Goal: Task Accomplishment & Management: Complete application form

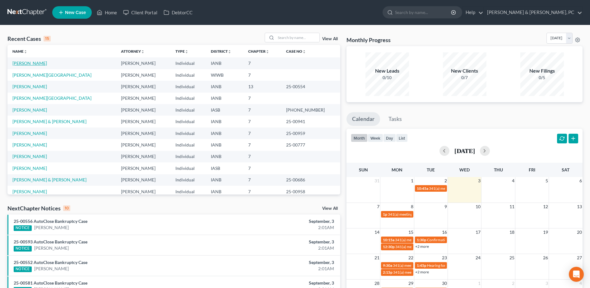
click at [30, 61] on link "[PERSON_NAME]" at bounding box center [29, 62] width 35 height 5
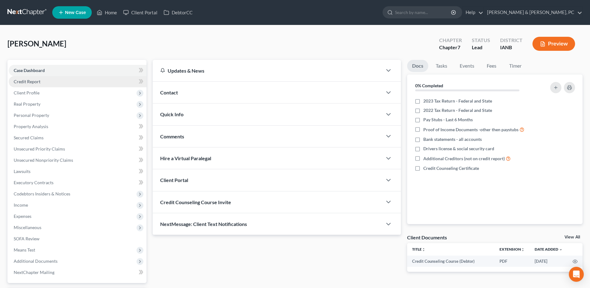
click at [49, 80] on link "Credit Report" at bounding box center [78, 81] width 138 height 11
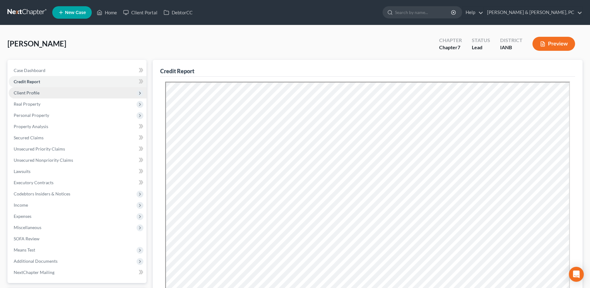
click at [44, 92] on span "Client Profile" at bounding box center [78, 92] width 138 height 11
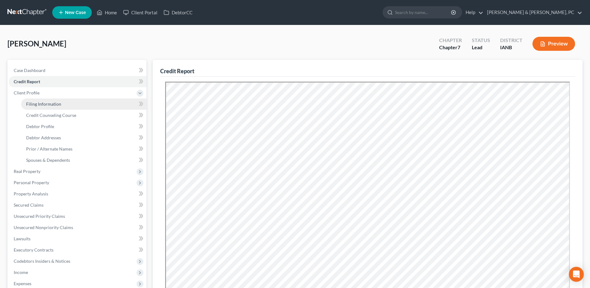
click at [43, 99] on link "Filing Information" at bounding box center [83, 103] width 125 height 11
select select "1"
select select "0"
select select "16"
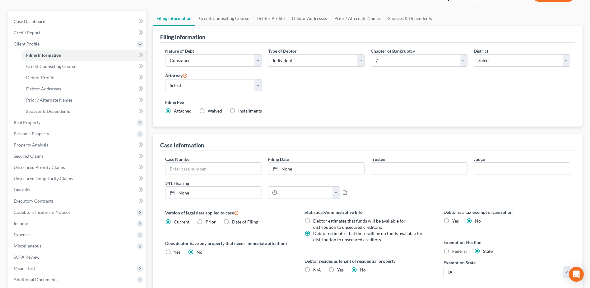
scroll to position [29, 0]
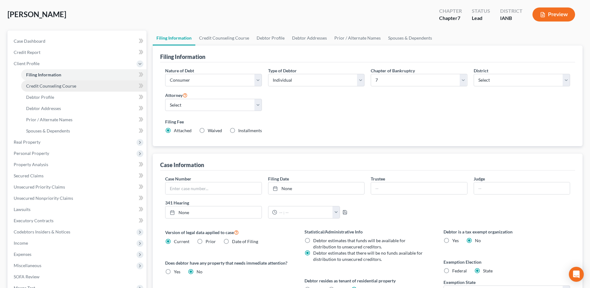
click at [69, 83] on span "Credit Counseling Course" at bounding box center [51, 85] width 50 height 5
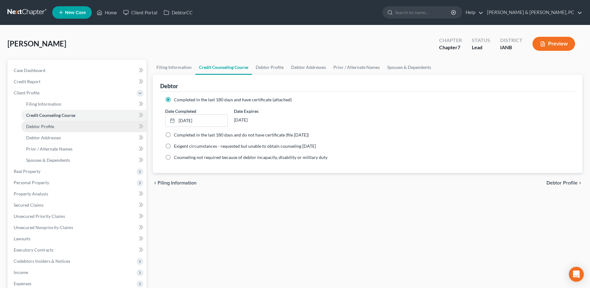
click at [66, 129] on link "Debtor Profile" at bounding box center [83, 126] width 125 height 11
select select "3"
select select "0"
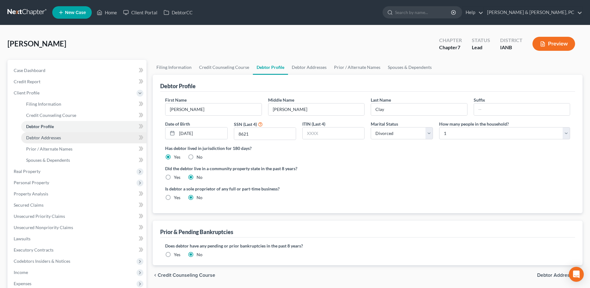
click at [66, 135] on link "Debtor Addresses" at bounding box center [83, 137] width 125 height 11
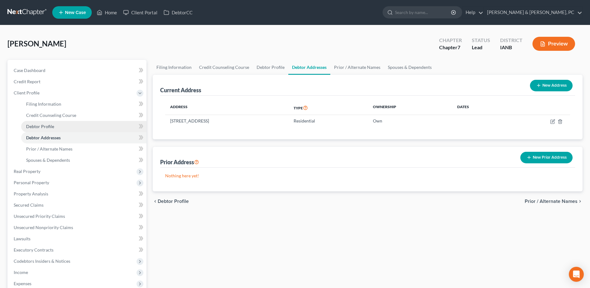
click at [66, 125] on link "Debtor Profile" at bounding box center [83, 126] width 125 height 11
select select "3"
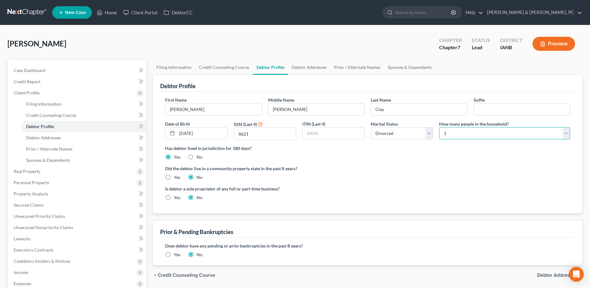
click at [462, 135] on select "Select 1 2 3 4 5 6 7 8 9 10 11 12 13 14 15 16 17 18 19 20" at bounding box center [504, 133] width 131 height 12
select select "1"
click at [439, 127] on select "Select 1 2 3 4 5 6 7 8 9 10 11 12 13 14 15 16 17 18 19 20" at bounding box center [504, 133] width 131 height 12
click at [46, 133] on link "Debtor Addresses" at bounding box center [83, 137] width 125 height 11
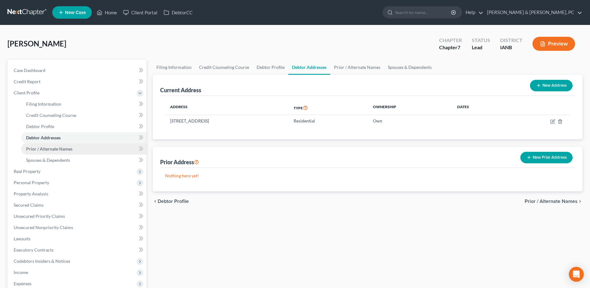
click at [44, 143] on link "Prior / Alternate Names" at bounding box center [83, 148] width 125 height 11
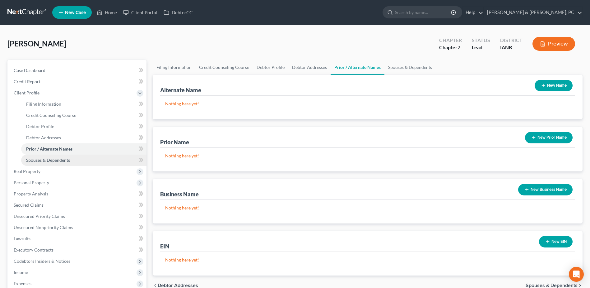
click at [45, 155] on link "Spouses & Dependents" at bounding box center [83, 159] width 125 height 11
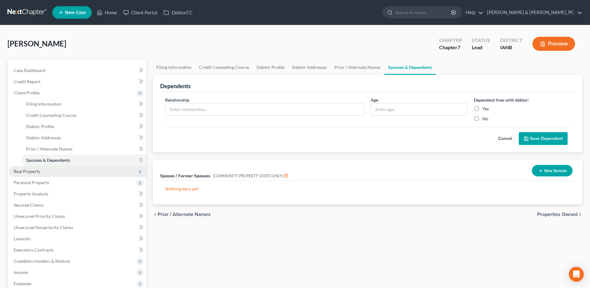
click at [42, 170] on span "Real Property" at bounding box center [78, 171] width 138 height 11
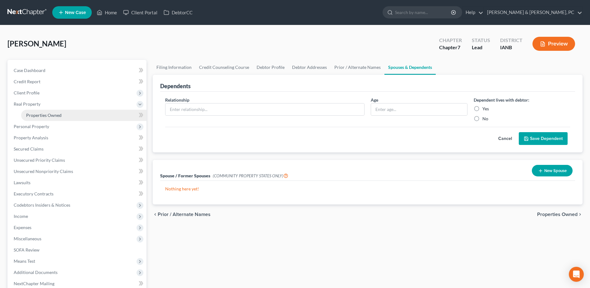
click at [53, 114] on span "Properties Owned" at bounding box center [43, 114] width 35 height 5
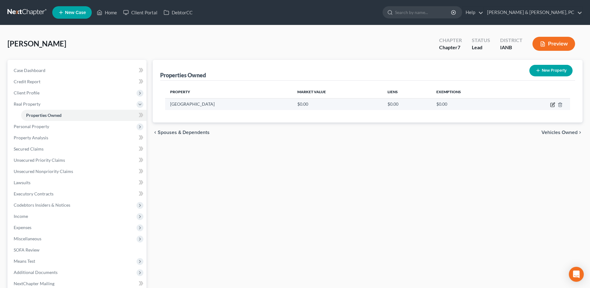
click at [552, 102] on icon "button" at bounding box center [553, 104] width 5 height 5
select select "16"
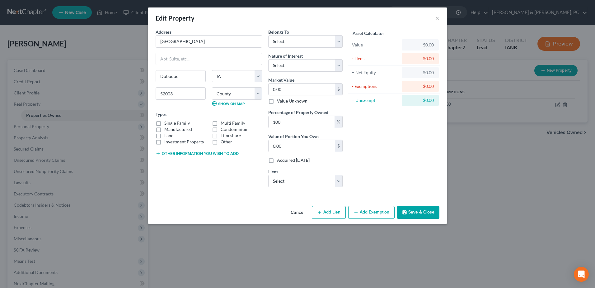
click at [181, 121] on label "Single Family" at bounding box center [177, 123] width 26 height 6
click at [171, 121] on input "Single Family" at bounding box center [169, 122] width 4 height 4
checkbox input "true"
drag, startPoint x: 203, startPoint y: 44, endPoint x: 155, endPoint y: 40, distance: 47.8
click at [155, 40] on div "Address * [GEOGRAPHIC_DATA] [PERSON_NAME][GEOGRAPHIC_DATA] [US_STATE][GEOGRAPHI…" at bounding box center [209, 110] width 113 height 163
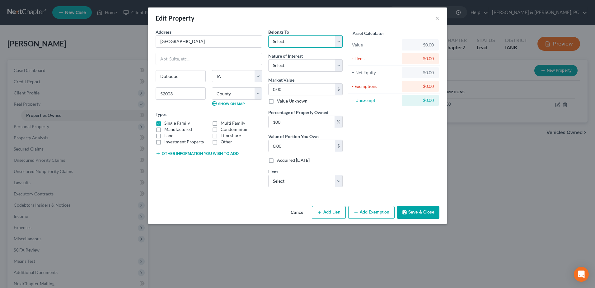
click at [294, 39] on select "Select Debtor 1 Only Debtor 2 Only Debtor 1 And Debtor 2 Only At Least One Of T…" at bounding box center [305, 41] width 74 height 12
click at [311, 21] on div "Edit Property ×" at bounding box center [297, 17] width 299 height 21
click at [302, 207] on button "Cancel" at bounding box center [298, 212] width 24 height 12
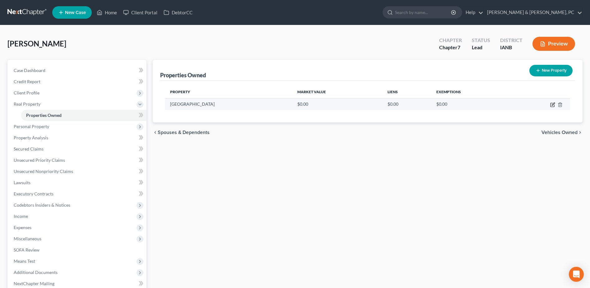
click at [552, 103] on icon "button" at bounding box center [553, 105] width 4 height 4
select select "16"
select select "30"
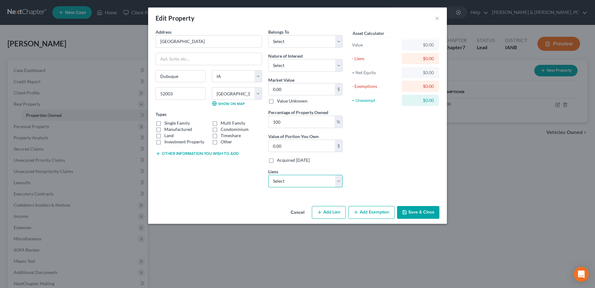
click at [306, 175] on select "Select Freedom Mortgage - $209,210.00 Greenstate Credit Un - $18,103.00 Greenst…" at bounding box center [305, 181] width 74 height 12
click at [388, 159] on div "Asset Calculator Value $0.00 - Liens $0.00 = Net Equity $0.00 - Exemptions $0.0…" at bounding box center [394, 110] width 97 height 163
click at [293, 64] on select "Select Fee Simple Joint Tenant Life Estate Equitable Interest Future Interest T…" at bounding box center [305, 65] width 74 height 12
select select "0"
click at [268, 59] on select "Select Fee Simple Joint Tenant Life Estate Equitable Interest Future Interest T…" at bounding box center [305, 65] width 74 height 12
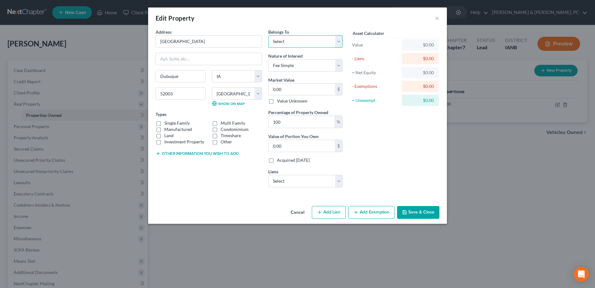
click at [290, 42] on select "Select Debtor 1 Only Debtor 2 Only Debtor 1 And Debtor 2 Only At Least One Of T…" at bounding box center [305, 41] width 74 height 12
select select "0"
click at [268, 35] on select "Select Debtor 1 Only Debtor 2 Only Debtor 1 And Debtor 2 Only At Least One Of T…" at bounding box center [305, 41] width 74 height 12
click at [292, 88] on input "0.00" at bounding box center [302, 89] width 66 height 12
paste input "$290,4"
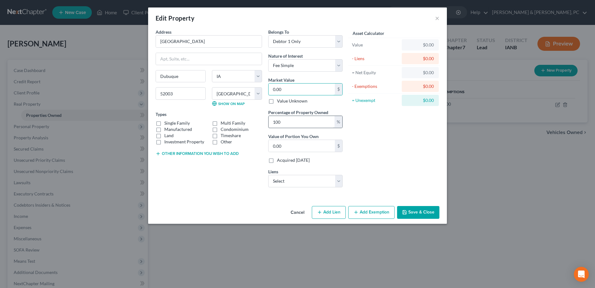
type input "$290,400"
type input "290,400.00"
type input "$290,400"
click at [292, 178] on select "Select Freedom Mortgage - $209,210.00 Greenstate Credit Un - $18,103.00 Greenst…" at bounding box center [305, 181] width 74 height 12
select select "0"
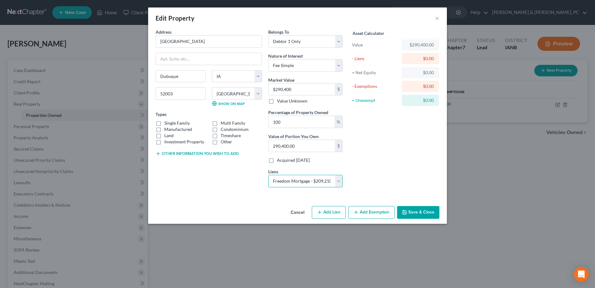
click at [268, 175] on select "Select Freedom Mortgage - $209,210.00 Greenstate Credit Un - $18,103.00 Greenst…" at bounding box center [305, 181] width 74 height 12
select select "15"
select select "0"
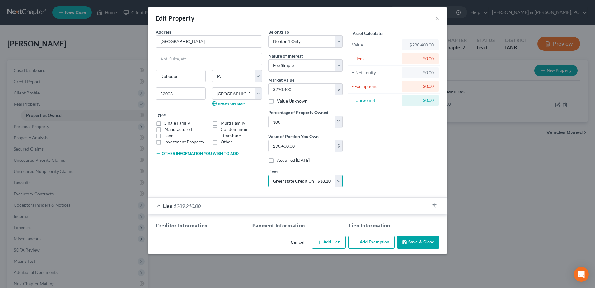
select select
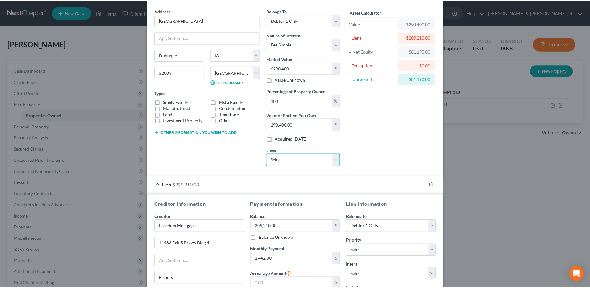
scroll to position [91, 0]
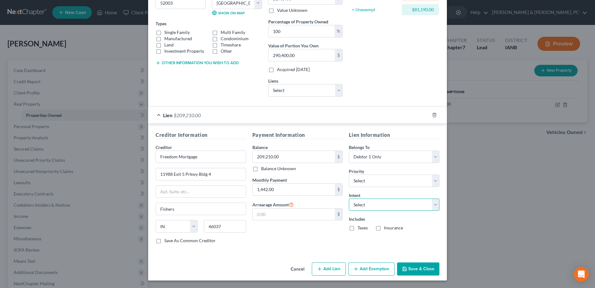
click at [393, 206] on select "Select Surrender Redeem Reaffirm Avoid Other" at bounding box center [394, 204] width 91 height 12
select select "2"
click at [349, 198] on select "Select Surrender Redeem Reaffirm Avoid Other" at bounding box center [394, 204] width 91 height 12
click at [405, 268] on icon "button" at bounding box center [404, 268] width 5 height 5
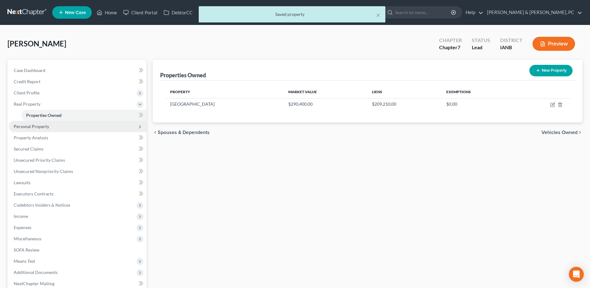
click at [76, 128] on span "Personal Property" at bounding box center [78, 126] width 138 height 11
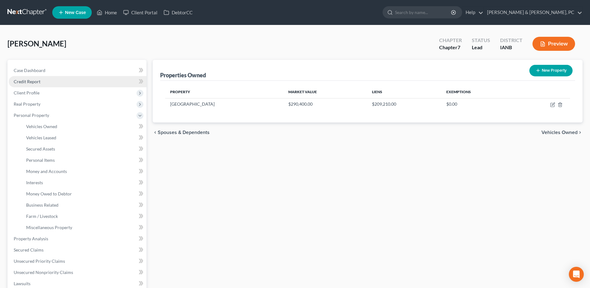
click at [51, 83] on link "Credit Report" at bounding box center [78, 81] width 138 height 11
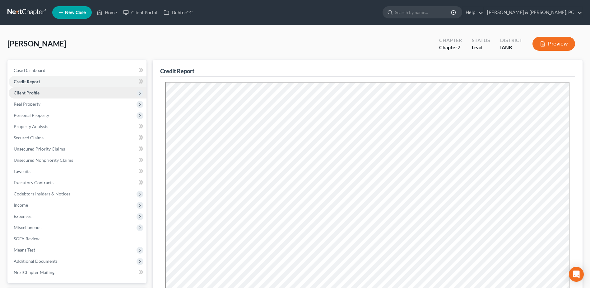
click at [40, 94] on span "Client Profile" at bounding box center [78, 92] width 138 height 11
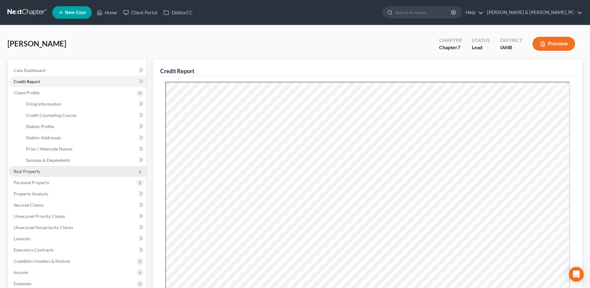
click at [31, 169] on span "Real Property" at bounding box center [27, 170] width 27 height 5
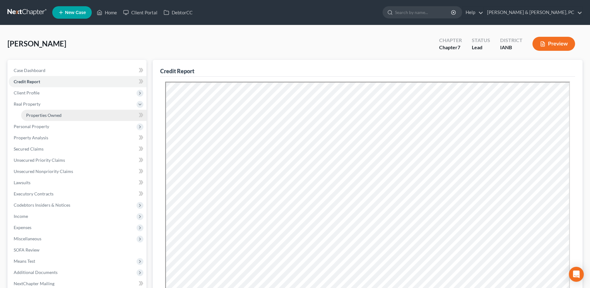
click at [43, 117] on span "Properties Owned" at bounding box center [43, 114] width 35 height 5
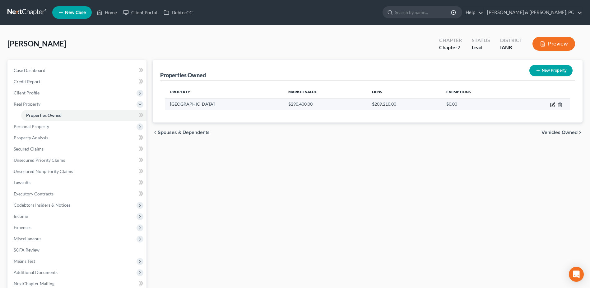
click at [553, 103] on icon "button" at bounding box center [553, 104] width 5 height 5
select select "16"
select select "30"
select select "0"
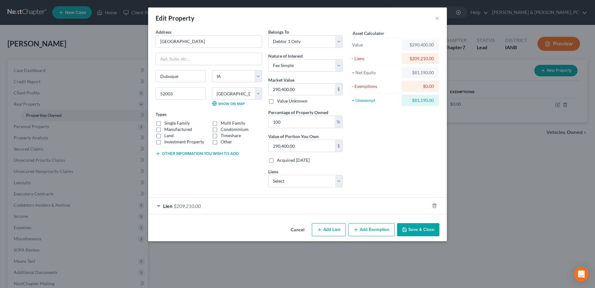
click at [367, 226] on button "Add Exemption" at bounding box center [371, 229] width 46 height 13
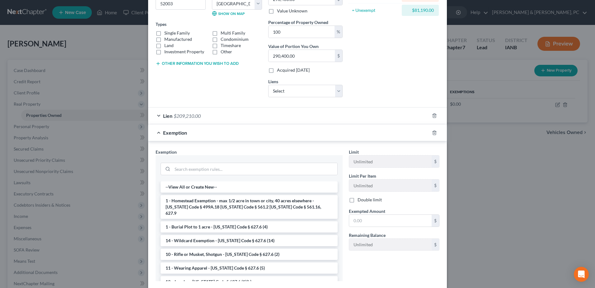
scroll to position [93, 0]
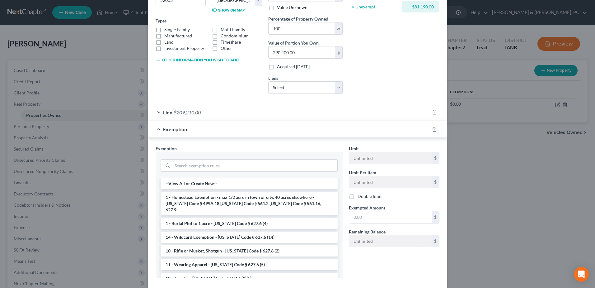
click at [430, 131] on div at bounding box center [438, 129] width 17 height 10
click at [433, 129] on icon "button" at bounding box center [434, 129] width 5 height 5
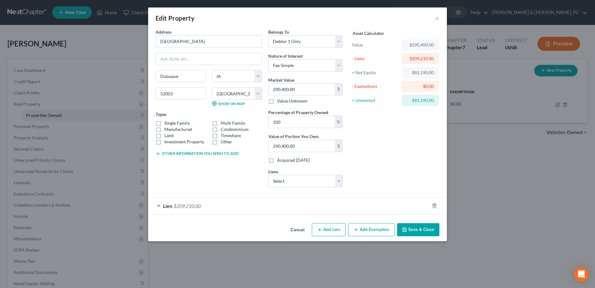
scroll to position [0, 0]
click at [325, 181] on select "Select Greenstate Credit Un - $18,103.00 Greenstate Credit Un - $12,863.00" at bounding box center [305, 181] width 74 height 12
select select "0"
click at [268, 175] on select "Select Greenstate Credit Un - $18,103.00 Greenstate Credit Un - $12,863.00" at bounding box center [305, 181] width 74 height 12
select select
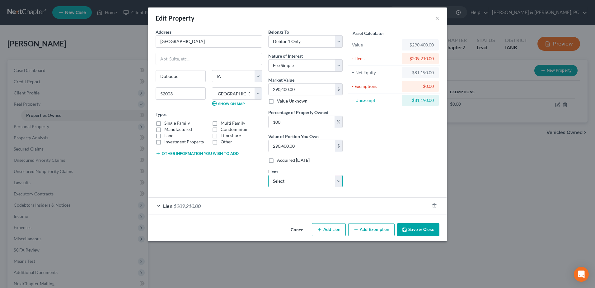
select select "16"
select select "0"
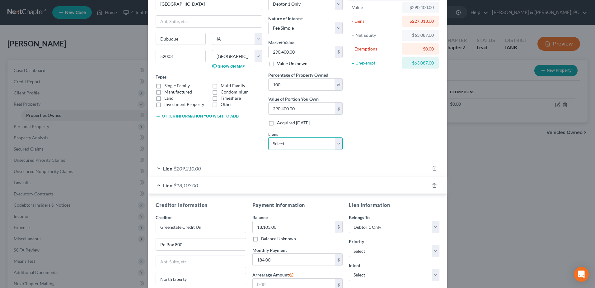
scroll to position [107, 0]
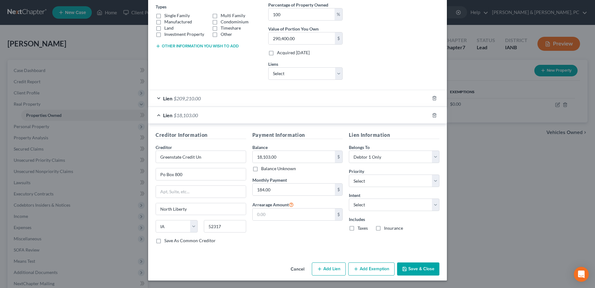
click at [419, 264] on button "Save & Close" at bounding box center [418, 268] width 42 height 13
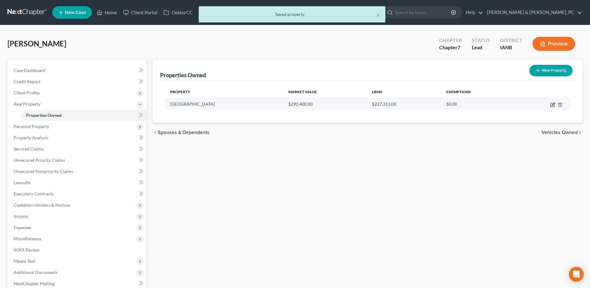
click at [552, 104] on icon "button" at bounding box center [553, 104] width 5 height 5
select select "16"
select select "30"
select select "0"
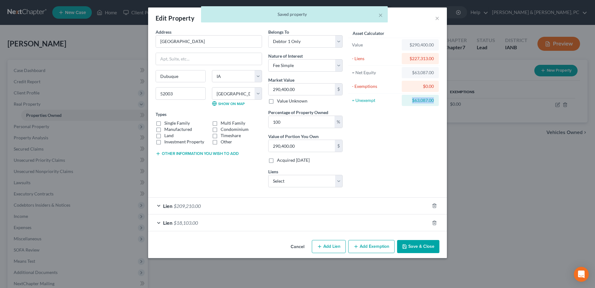
drag, startPoint x: 411, startPoint y: 100, endPoint x: 437, endPoint y: 101, distance: 26.2
click at [437, 101] on div "$63,087.00" at bounding box center [420, 100] width 37 height 11
drag, startPoint x: 437, startPoint y: 101, endPoint x: 427, endPoint y: 100, distance: 10.3
copy div "$63,087.00"
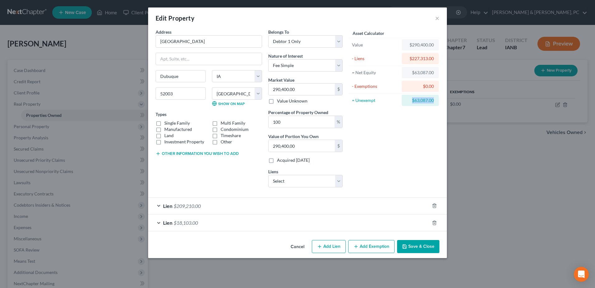
click at [356, 246] on line "button" at bounding box center [356, 246] width 0 height 3
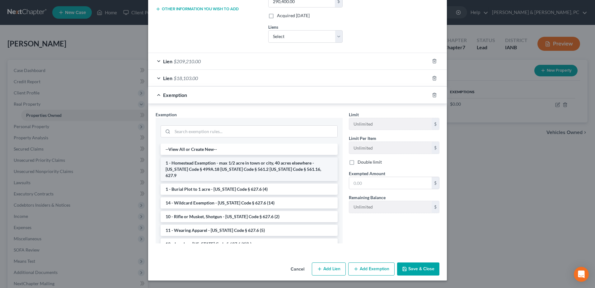
click at [174, 168] on li "1 - Homestead Exemption - max 1/2 acre in town or city, 40 acres elsewhere - [U…" at bounding box center [249, 169] width 177 height 24
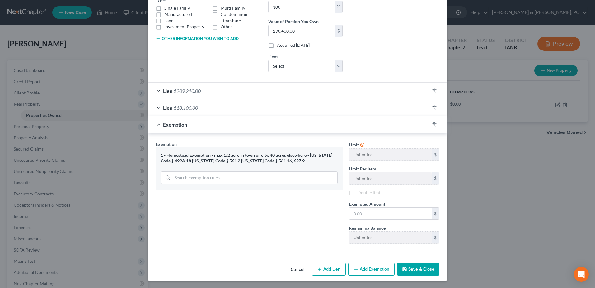
scroll to position [115, 0]
click at [363, 213] on input "text" at bounding box center [390, 213] width 82 height 12
paste input "$63,087.00"
type input "63,087.00"
click at [410, 269] on button "Save & Close" at bounding box center [418, 268] width 42 height 13
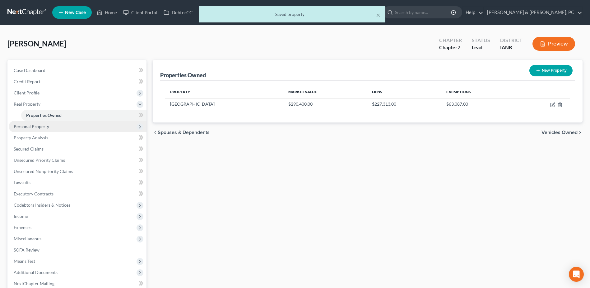
click at [44, 127] on span "Personal Property" at bounding box center [31, 126] width 35 height 5
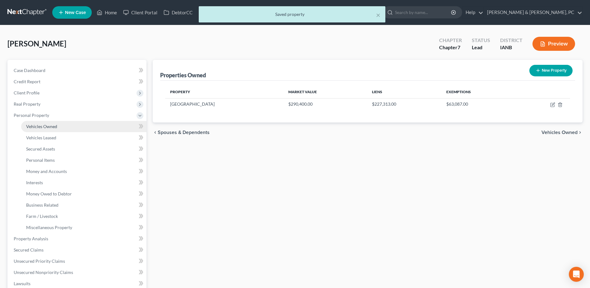
click at [45, 129] on link "Vehicles Owned" at bounding box center [83, 126] width 125 height 11
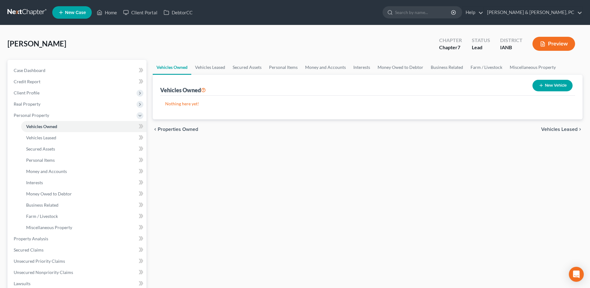
click at [564, 81] on button "New Vehicle" at bounding box center [553, 86] width 40 height 12
select select "0"
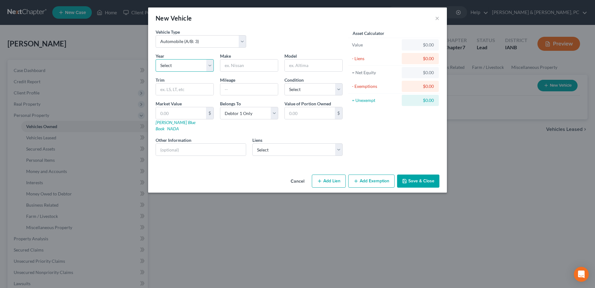
click at [192, 60] on select "Select 2026 2025 2024 2023 2022 2021 2020 2019 2018 2017 2016 2015 2014 2013 20…" at bounding box center [185, 65] width 58 height 12
select select "7"
click at [156, 59] on select "Select 2026 2025 2024 2023 2022 2021 2020 2019 2018 2017 2016 2015 2014 2013 20…" at bounding box center [185, 65] width 58 height 12
click at [242, 68] on input "text" at bounding box center [249, 65] width 58 height 12
type input "Chevrolet"
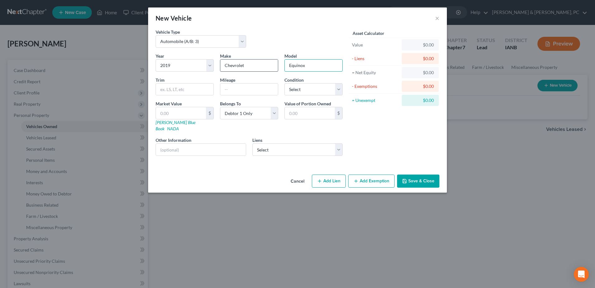
type input "Equinox"
type input "157,000"
click at [307, 88] on select "Select Excellent Very Good Good Fair Poor" at bounding box center [313, 89] width 58 height 12
select select "1"
click at [284, 83] on select "Select Excellent Very Good Good Fair Poor" at bounding box center [313, 89] width 58 height 12
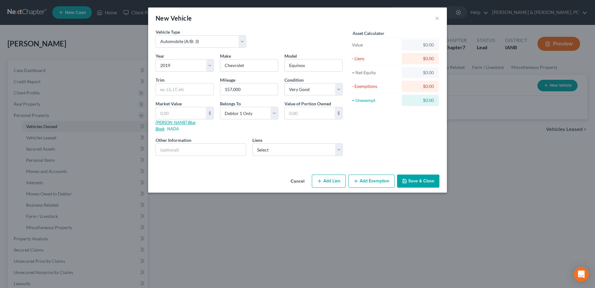
click at [173, 122] on link "[PERSON_NAME] Blue Book" at bounding box center [176, 126] width 40 height 12
click at [188, 107] on input "text" at bounding box center [181, 113] width 50 height 12
type input "7"
type input "7.00"
type input "75"
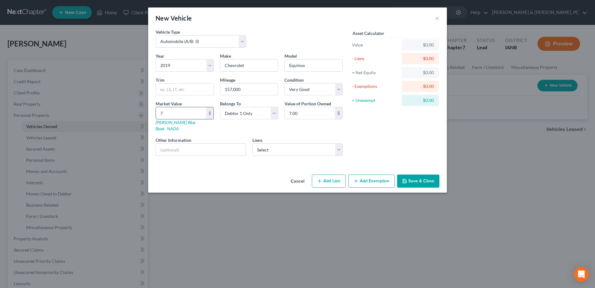
type input "75.00"
type input "754"
type input "754.00"
type input "7547"
type input "7,547.00"
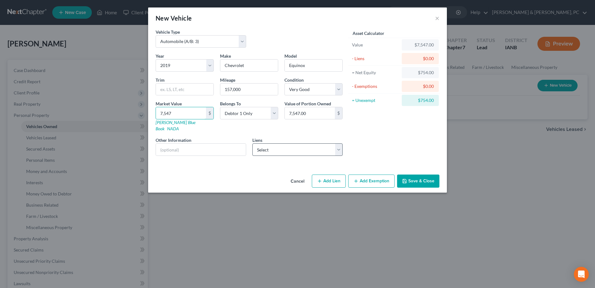
type input "7,547"
click at [270, 143] on select "Select Greenstate Credit Un - $12,863.00" at bounding box center [297, 149] width 91 height 12
select select "16"
select select "0"
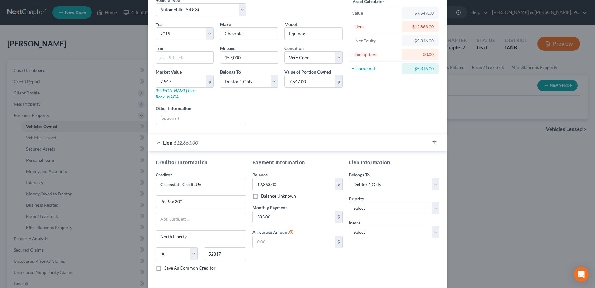
scroll to position [53, 0]
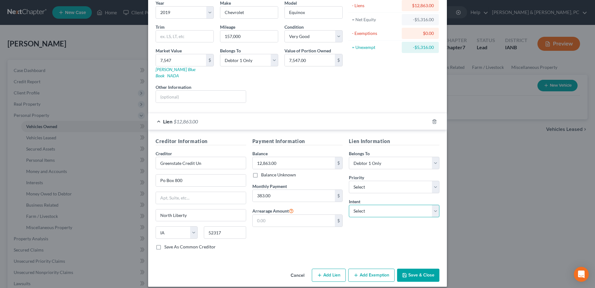
click at [388, 208] on select "Select Surrender Redeem Reaffirm Avoid Other" at bounding box center [394, 210] width 91 height 12
select select "4"
click at [349, 204] on select "Select Surrender Redeem Reaffirm Avoid Other" at bounding box center [394, 210] width 91 height 12
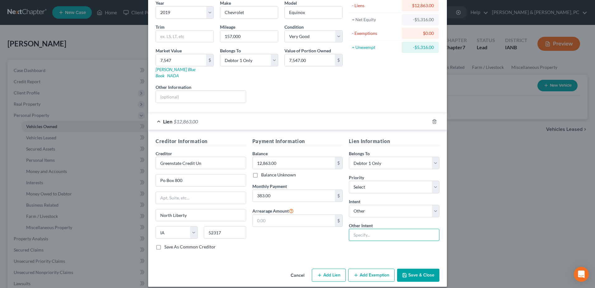
click at [372, 228] on input "text" at bounding box center [394, 234] width 91 height 12
type input "Continue Making Payments"
click at [409, 268] on button "Save & Close" at bounding box center [418, 274] width 42 height 13
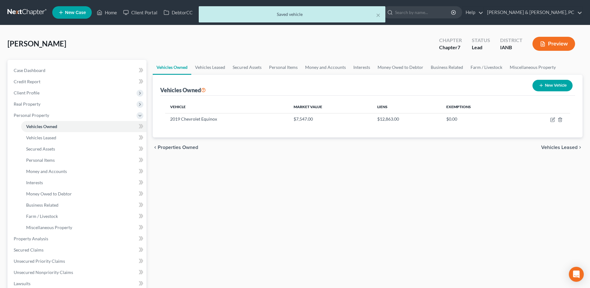
click at [554, 85] on button "New Vehicle" at bounding box center [553, 86] width 40 height 12
select select "0"
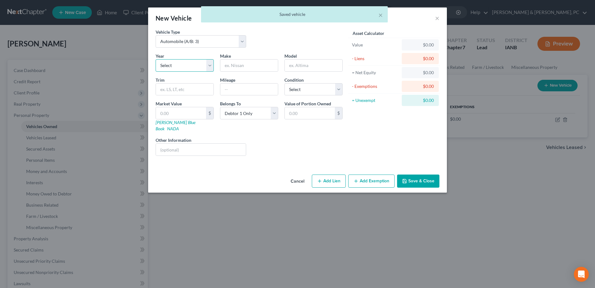
click at [193, 68] on select "Select 2026 2025 2024 2023 2022 2021 2020 2019 2018 2017 2016 2015 2014 2013 20…" at bounding box center [185, 65] width 58 height 12
select select "15"
click at [156, 59] on select "Select 2026 2025 2024 2023 2022 2021 2020 2019 2018 2017 2016 2015 2014 2013 20…" at bounding box center [185, 65] width 58 height 12
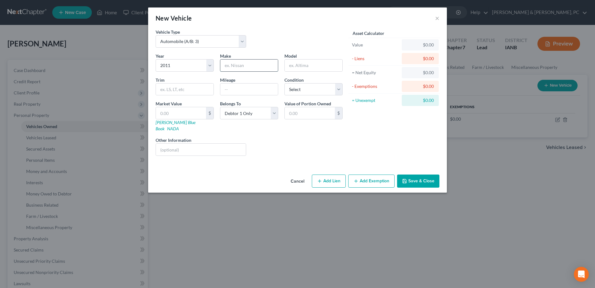
click at [239, 67] on input "text" at bounding box center [249, 65] width 58 height 12
type input "Ford"
type input "Fiesta"
type input "140,000"
click at [304, 87] on select "Select Excellent Very Good Good Fair Poor" at bounding box center [313, 89] width 58 height 12
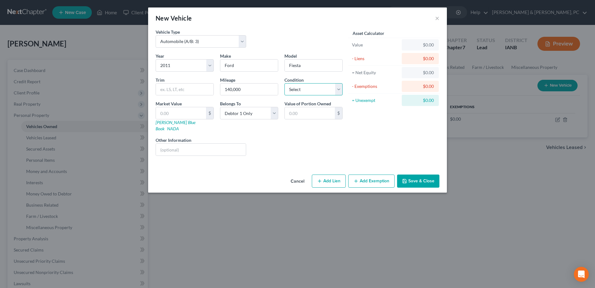
select select "3"
click at [284, 83] on select "Select Excellent Very Good Good Fair Poor" at bounding box center [313, 89] width 58 height 12
click at [185, 116] on input "text" at bounding box center [181, 113] width 50 height 12
type input "3"
type input "3.00"
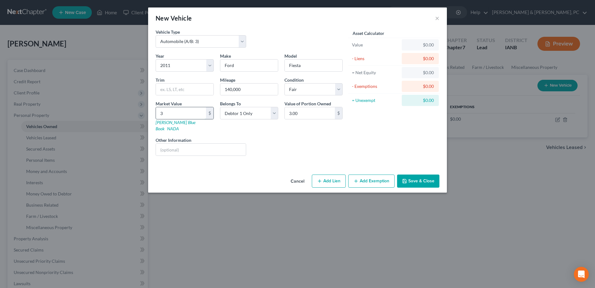
type input "38"
type input "38.00"
type input "381"
type input "381.00"
type input "3810"
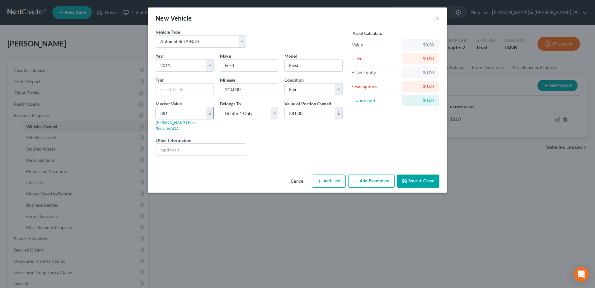
type input "3,810.00"
type input "3,810"
click at [358, 178] on icon "button" at bounding box center [356, 180] width 5 height 5
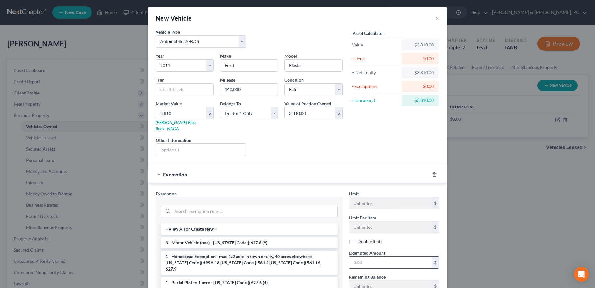
click at [393, 256] on input "text" at bounding box center [390, 262] width 82 height 12
type input "3,810"
click at [210, 237] on li "3 - Motor Vehicle (one) - [US_STATE] Code § 627.6 (9)" at bounding box center [249, 242] width 177 height 11
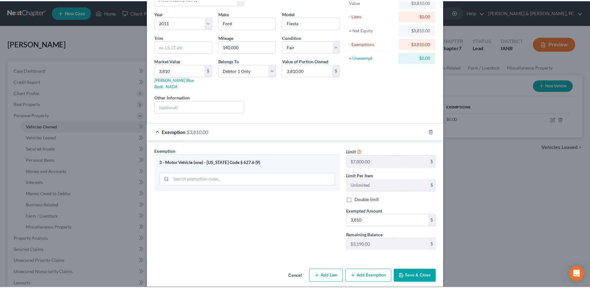
scroll to position [44, 0]
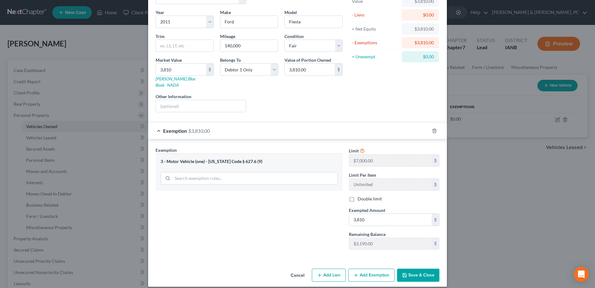
click at [426, 266] on div "Cancel Add Lien Add Lease Add Exemption Save & Close" at bounding box center [297, 276] width 299 height 21
click at [426, 268] on button "Save & Close" at bounding box center [418, 274] width 42 height 13
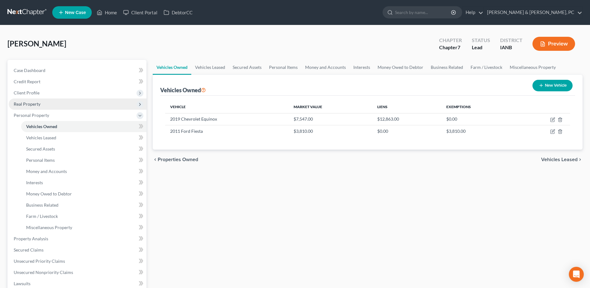
click at [47, 102] on span "Real Property" at bounding box center [78, 103] width 138 height 11
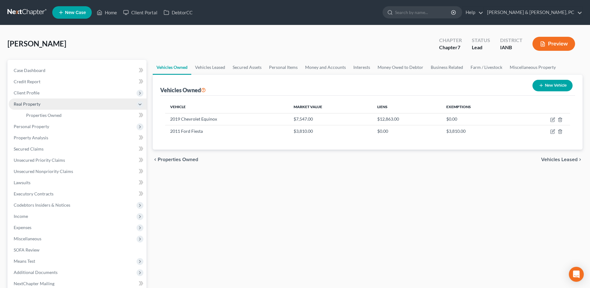
click at [50, 101] on span "Real Property" at bounding box center [78, 103] width 138 height 11
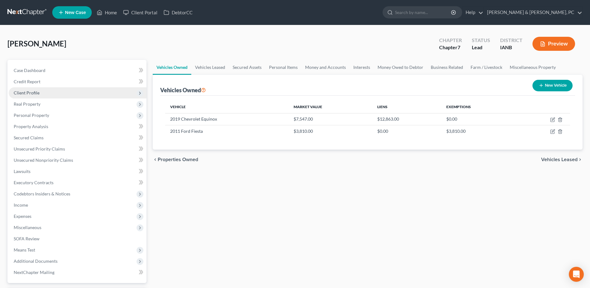
click at [53, 95] on span "Client Profile" at bounding box center [78, 92] width 138 height 11
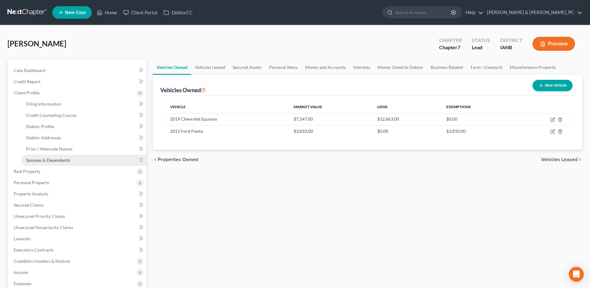
click at [51, 160] on span "Spouses & Dependents" at bounding box center [48, 159] width 44 height 5
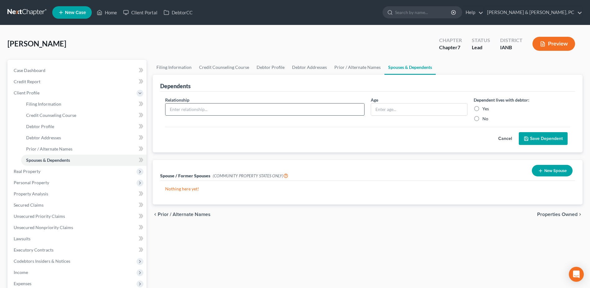
click at [316, 110] on input "text" at bounding box center [265, 109] width 199 height 12
type input "Mother"
type input "94"
click at [483, 106] on label "Yes" at bounding box center [486, 109] width 7 height 6
click at [485, 106] on input "Yes" at bounding box center [487, 108] width 4 height 4
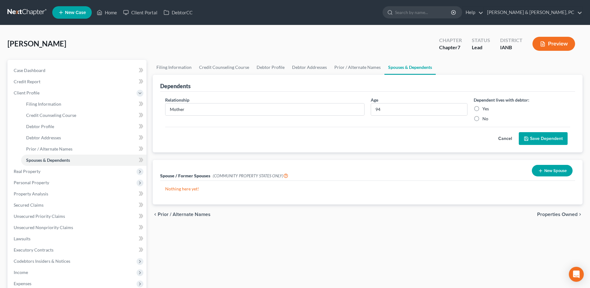
radio input "true"
click at [531, 136] on button "Save Dependent" at bounding box center [543, 138] width 49 height 13
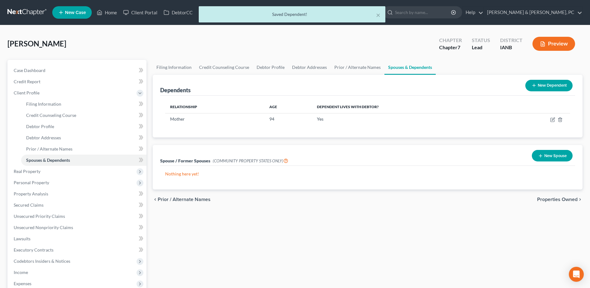
click at [544, 85] on button "New Dependent" at bounding box center [549, 86] width 47 height 12
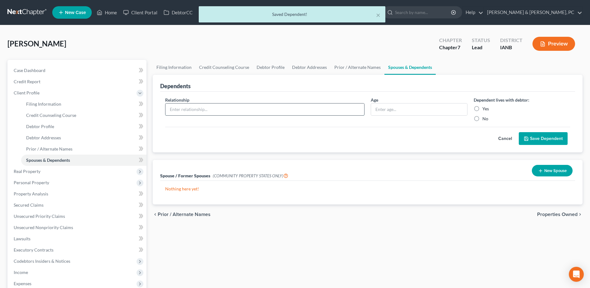
click at [227, 107] on input "text" at bounding box center [265, 109] width 199 height 12
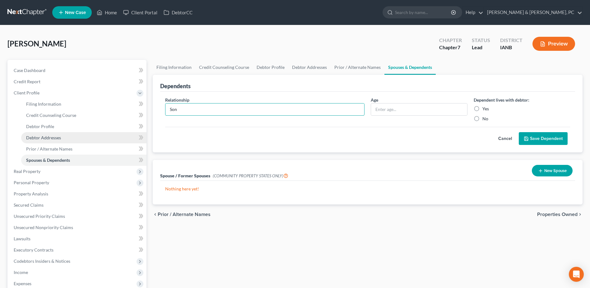
type input "Son"
type input "25"
click at [483, 109] on label "Yes" at bounding box center [486, 109] width 7 height 6
click at [485, 109] on input "Yes" at bounding box center [487, 108] width 4 height 4
radio input "true"
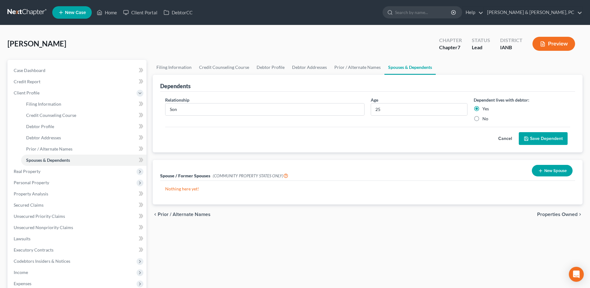
click at [537, 132] on button "Save Dependent" at bounding box center [543, 138] width 49 height 13
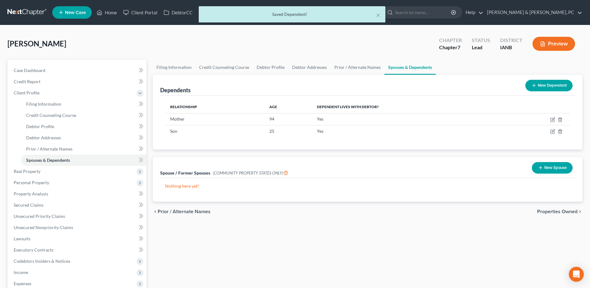
click at [549, 87] on button "New Dependent" at bounding box center [549, 86] width 47 height 12
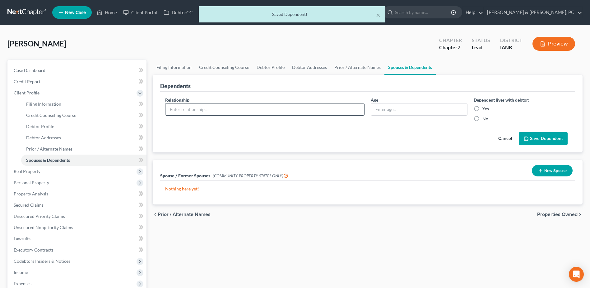
click at [189, 108] on input "text" at bounding box center [265, 109] width 199 height 12
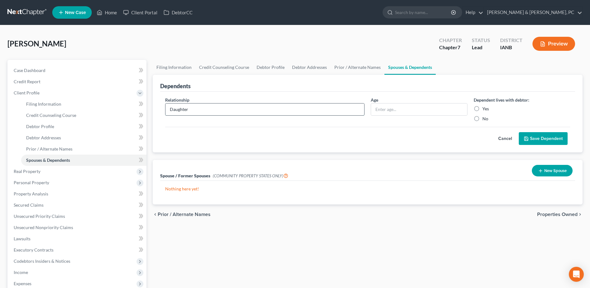
type input "Daughter"
type input "19"
click at [483, 110] on label "Yes" at bounding box center [486, 109] width 7 height 6
click at [485, 110] on input "Yes" at bounding box center [487, 108] width 4 height 4
radio input "true"
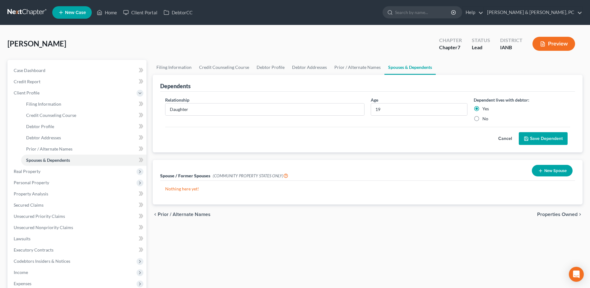
click at [550, 140] on button "Save Dependent" at bounding box center [543, 138] width 49 height 13
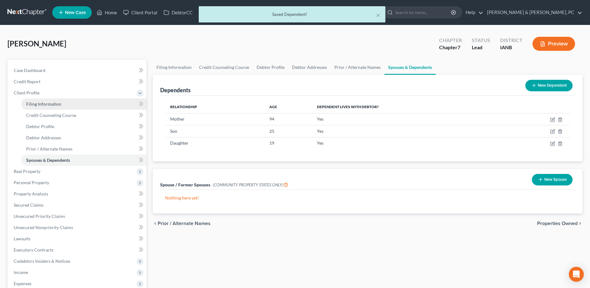
click at [55, 101] on link "Filing Information" at bounding box center [83, 103] width 125 height 11
select select "1"
select select "0"
select select "29"
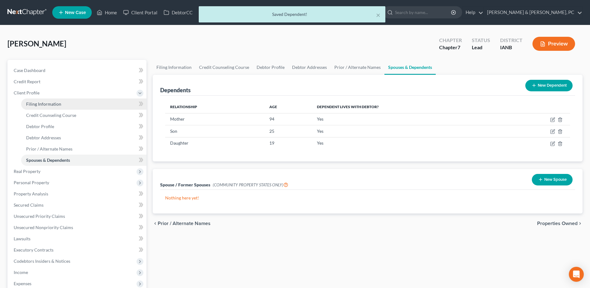
select select "0"
select select "16"
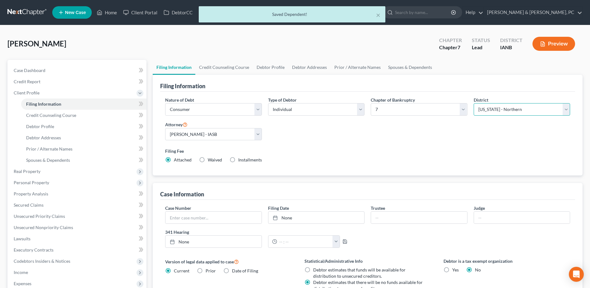
click at [554, 105] on select "Select [US_STATE] - [GEOGRAPHIC_DATA] [US_STATE] - [GEOGRAPHIC_DATA][US_STATE] …" at bounding box center [522, 109] width 96 height 12
click at [218, 66] on link "Credit Counseling Course" at bounding box center [224, 67] width 58 height 15
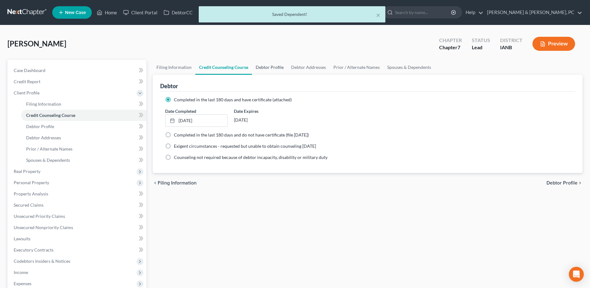
click at [270, 63] on link "Debtor Profile" at bounding box center [269, 67] width 35 height 15
select select "3"
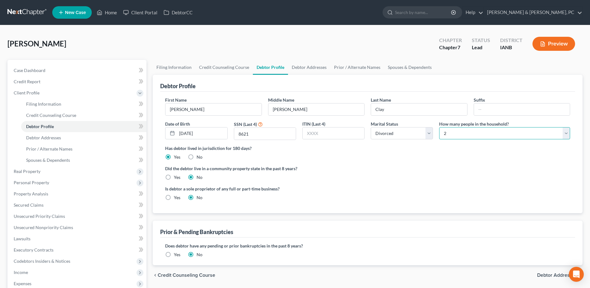
click at [451, 134] on select "Select 1 2 3 4 5 6 7 8 9 10 11 12 13 14 15 16 17 18 19 20" at bounding box center [504, 133] width 131 height 12
select select "3"
click at [439, 127] on select "Select 1 2 3 4 5 6 7 8 9 10 11 12 13 14 15 16 17 18 19 20" at bounding box center [504, 133] width 131 height 12
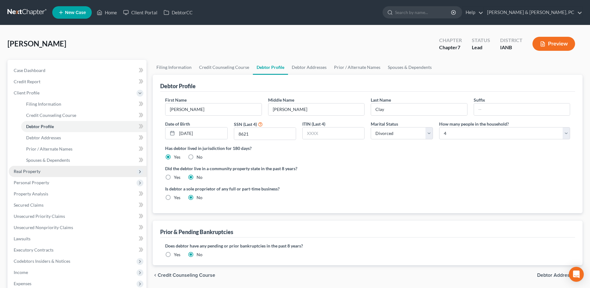
click at [49, 166] on span "Real Property" at bounding box center [78, 171] width 138 height 11
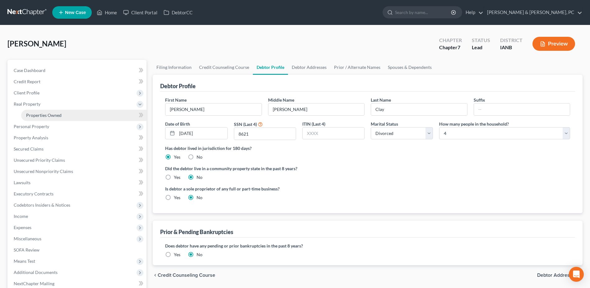
click at [49, 114] on span "Properties Owned" at bounding box center [43, 114] width 35 height 5
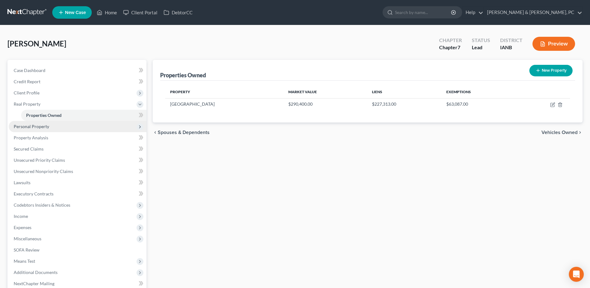
click at [36, 121] on span "Personal Property" at bounding box center [78, 126] width 138 height 11
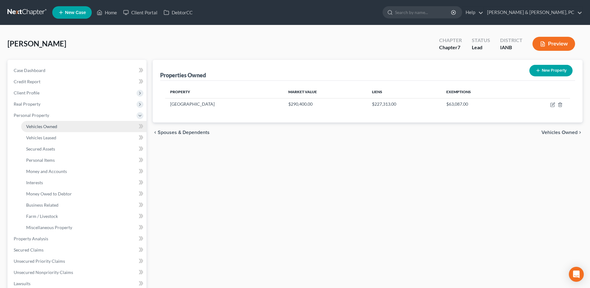
click at [39, 127] on span "Vehicles Owned" at bounding box center [41, 126] width 31 height 5
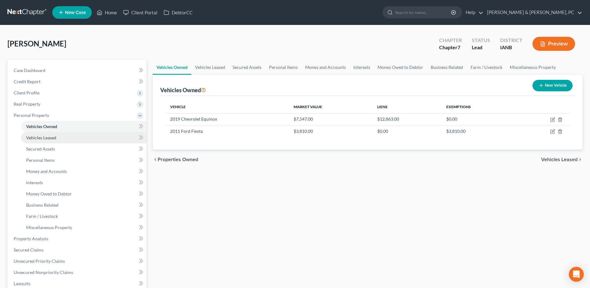
click at [41, 136] on span "Vehicles Leased" at bounding box center [41, 137] width 30 height 5
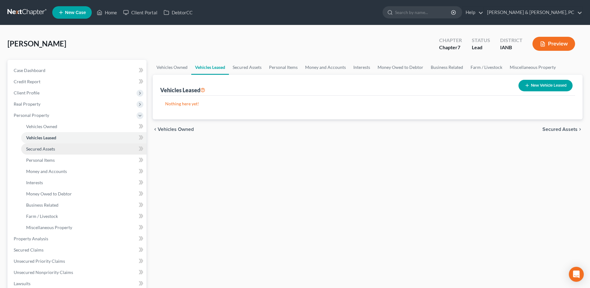
click at [41, 145] on link "Secured Assets" at bounding box center [83, 148] width 125 height 11
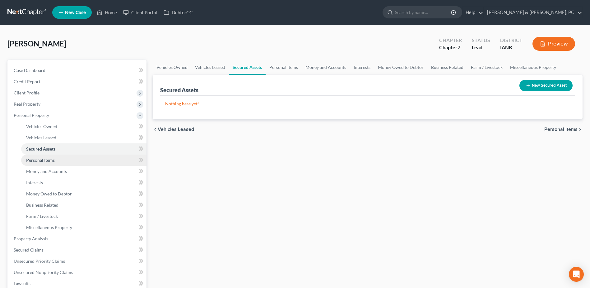
click at [45, 157] on span "Personal Items" at bounding box center [40, 159] width 29 height 5
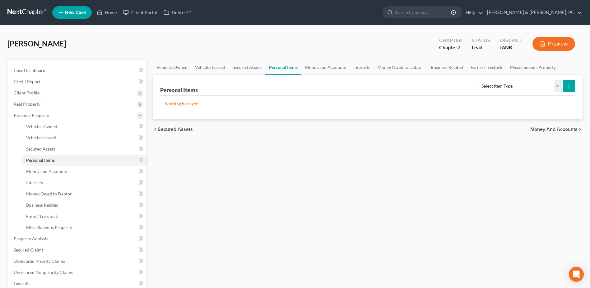
click at [547, 88] on select "Select Item Type Clothing (A/B: 11) Collectibles Of Value (A/B: 8) Electronics …" at bounding box center [519, 86] width 85 height 12
select select "household_goods"
click at [478, 80] on select "Select Item Type Clothing (A/B: 11) Collectibles Of Value (A/B: 8) Electronics …" at bounding box center [519, 86] width 85 height 12
click at [562, 90] on form "Select Item Type Clothing (A/B: 11) Collectibles Of Value (A/B: 8) Electronics …" at bounding box center [526, 86] width 98 height 13
click at [564, 88] on button "submit" at bounding box center [569, 86] width 12 height 12
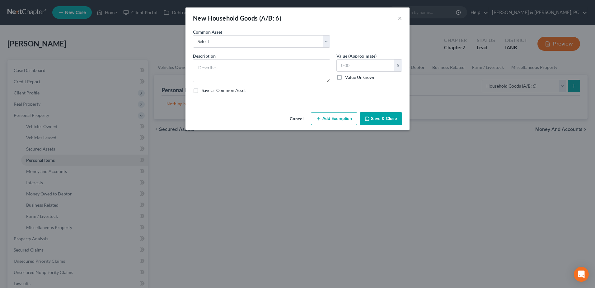
click at [275, 50] on div "Common Asset Select Common household items owned by debtor(s)" at bounding box center [297, 41] width 215 height 24
click at [275, 46] on select "Select Common household items owned by debtor(s)" at bounding box center [261, 41] width 137 height 12
select select "0"
click at [193, 35] on select "Select Common household items owned by debtor(s)" at bounding box center [261, 41] width 137 height 12
type textarea "Common household items owned by debtor(s)"
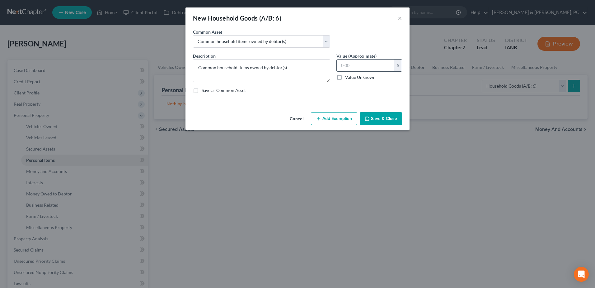
click at [370, 64] on input "text" at bounding box center [366, 65] width 58 height 12
type input "2,000"
click at [322, 121] on button "Add Exemption" at bounding box center [334, 118] width 46 height 13
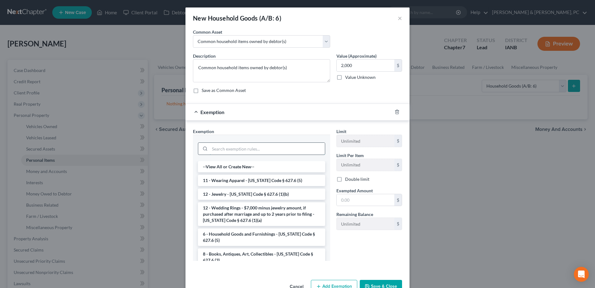
click at [268, 152] on input "search" at bounding box center [267, 149] width 115 height 12
click at [240, 233] on li "6 - Household Goods and Furnishings - [US_STATE] Code § 627.6 (5)" at bounding box center [261, 236] width 127 height 17
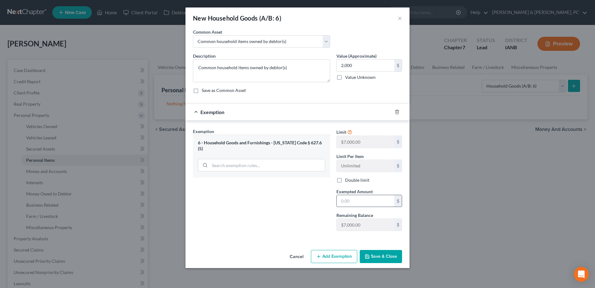
click at [386, 197] on input "text" at bounding box center [366, 201] width 58 height 12
type input "2,000"
click at [392, 256] on button "Save & Close" at bounding box center [381, 256] width 42 height 13
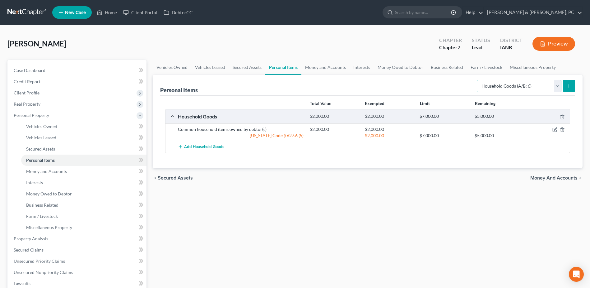
click at [510, 80] on select "Select Item Type Clothing (A/B: 11) Collectibles Of Value (A/B: 8) Electronics …" at bounding box center [519, 86] width 85 height 12
select select "electronics"
click at [478, 80] on select "Select Item Type Clothing (A/B: 11) Collectibles Of Value (A/B: 8) Electronics …" at bounding box center [519, 86] width 85 height 12
click at [567, 81] on button "submit" at bounding box center [569, 86] width 12 height 12
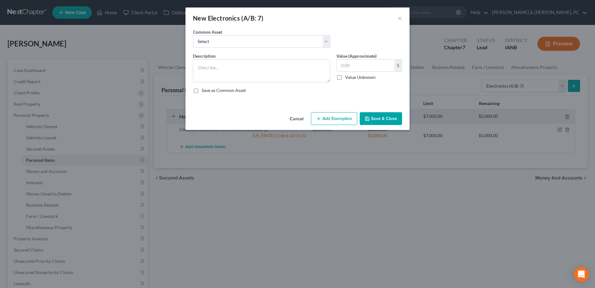
click at [237, 33] on div "Common Asset Select Common household electronics owned by debtor(s)" at bounding box center [261, 38] width 143 height 19
click at [237, 44] on select "Select Common household electronics owned by debtor(s)" at bounding box center [261, 41] width 137 height 12
select select "0"
click at [193, 35] on select "Select Common household electronics owned by debtor(s)" at bounding box center [261, 41] width 137 height 12
type textarea "Common household electronics owned by debtor(s)"
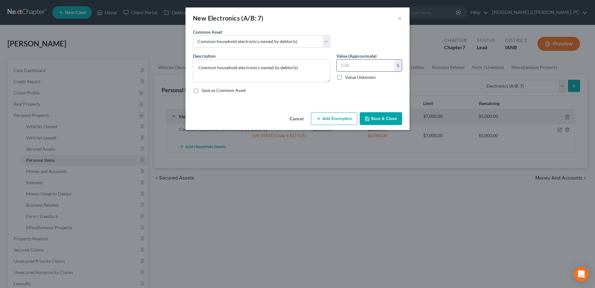
click at [353, 71] on input "text" at bounding box center [366, 65] width 58 height 12
type input "200"
click at [339, 120] on button "Add Exemption" at bounding box center [334, 118] width 46 height 13
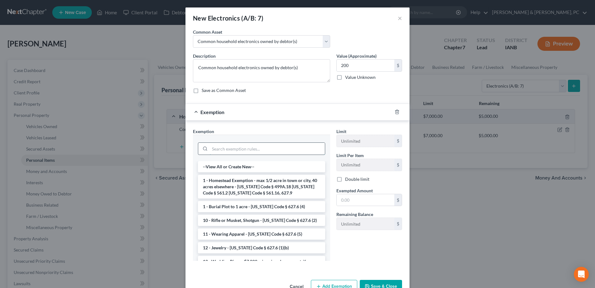
click at [235, 151] on input "search" at bounding box center [267, 149] width 115 height 12
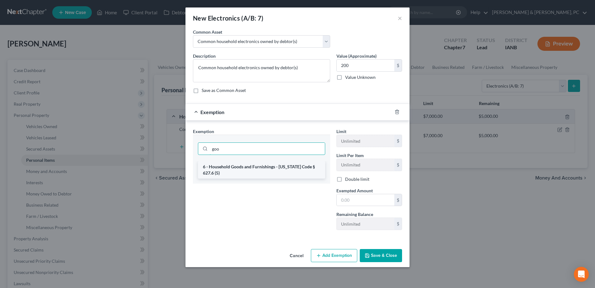
type input "goo"
click at [246, 167] on li "6 - Household Goods and Furnishings - [US_STATE] Code § 627.6 (5)" at bounding box center [261, 169] width 127 height 17
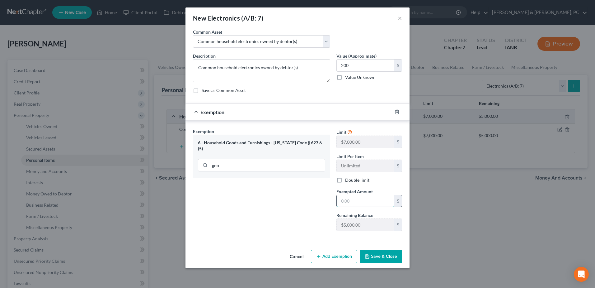
click at [359, 204] on input "text" at bounding box center [366, 201] width 58 height 12
type input "200"
click at [393, 250] on button "Save & Close" at bounding box center [381, 256] width 42 height 13
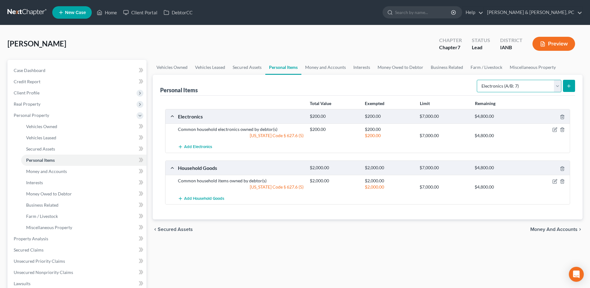
click at [487, 90] on select "Select Item Type Clothing (A/B: 11) Collectibles Of Value (A/B: 8) Electronics …" at bounding box center [519, 86] width 85 height 12
select select "sports_and_hobby_equipment"
click at [478, 80] on select "Select Item Type Clothing (A/B: 11) Collectibles Of Value (A/B: 8) Electronics …" at bounding box center [519, 86] width 85 height 12
click at [576, 82] on div "Personal Items Select Item Type Clothing (A/B: 11) Collectibles Of Value (A/B: …" at bounding box center [368, 147] width 430 height 144
drag, startPoint x: 576, startPoint y: 82, endPoint x: 571, endPoint y: 84, distance: 4.3
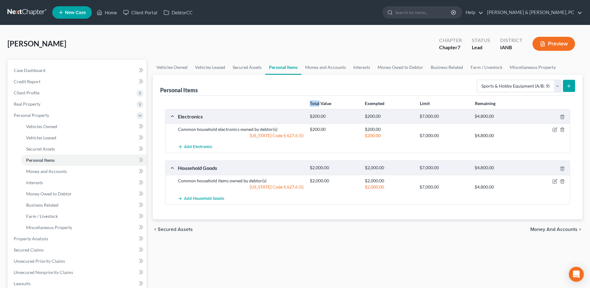
click at [575, 82] on div "Personal Items Select Item Type Clothing (A/B: 11) Collectibles Of Value (A/B: …" at bounding box center [368, 147] width 430 height 144
click at [571, 84] on icon "submit" at bounding box center [569, 85] width 5 height 5
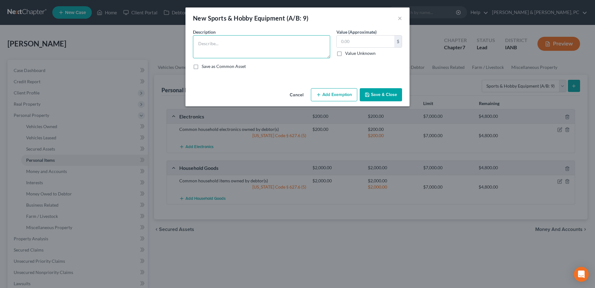
click at [209, 47] on textarea at bounding box center [261, 46] width 137 height 23
type textarea "?"
type input "100"
click at [321, 95] on icon "button" at bounding box center [318, 94] width 5 height 5
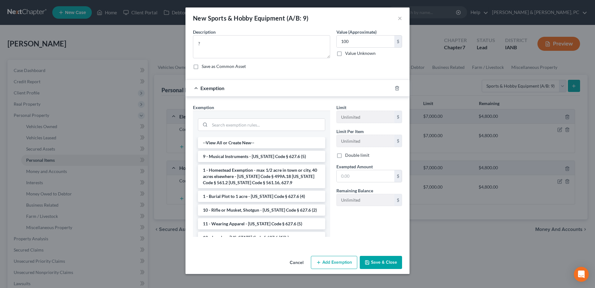
click at [383, 264] on button "Save & Close" at bounding box center [381, 262] width 42 height 13
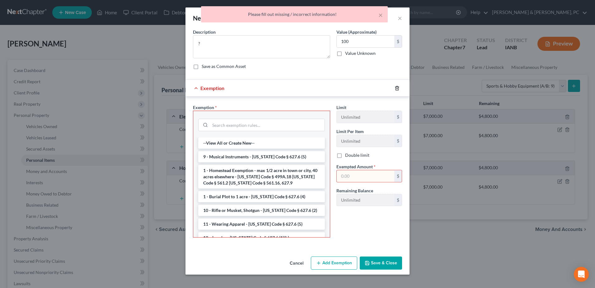
click at [397, 87] on icon "button" at bounding box center [397, 88] width 5 height 5
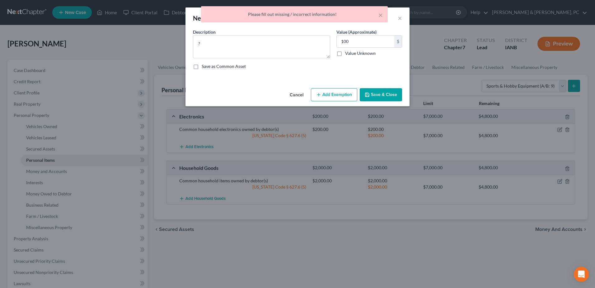
click at [381, 89] on button "Save & Close" at bounding box center [381, 94] width 42 height 13
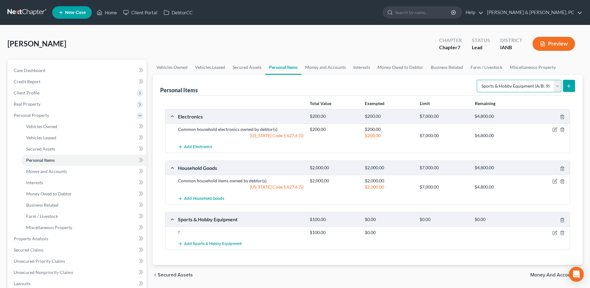
click at [508, 88] on select "Select Item Type Clothing (A/B: 11) Collectibles Of Value (A/B: 8) Electronics …" at bounding box center [519, 86] width 85 height 12
select select "clothing"
click at [478, 80] on select "Select Item Type Clothing (A/B: 11) Collectibles Of Value (A/B: 8) Electronics …" at bounding box center [519, 86] width 85 height 12
click at [569, 86] on icon "submit" at bounding box center [569, 85] width 5 height 5
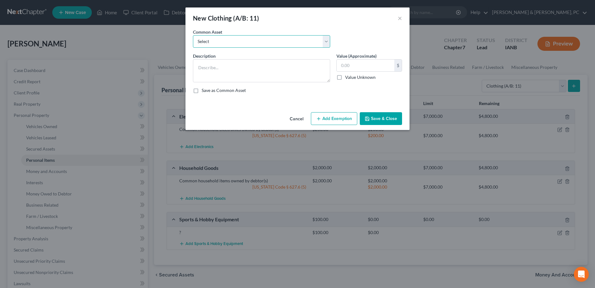
click at [277, 43] on select "Select Clothing owned by debtor(s)" at bounding box center [261, 41] width 137 height 12
select select "0"
click at [193, 35] on select "Select Clothing owned by debtor(s)" at bounding box center [261, 41] width 137 height 12
type textarea "Clothing owned by debtor(s)"
click at [340, 58] on label "Value (Approximate)" at bounding box center [356, 56] width 40 height 7
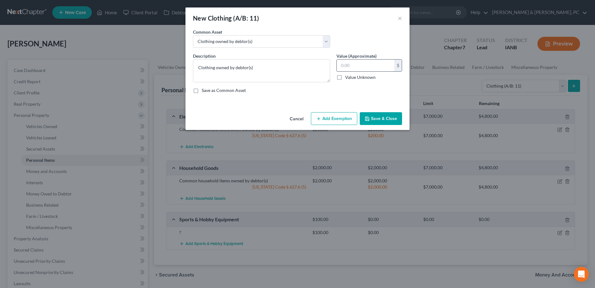
click at [343, 64] on input "text" at bounding box center [366, 65] width 58 height 12
type input "500"
click at [332, 115] on button "Add Exemption" at bounding box center [334, 118] width 46 height 13
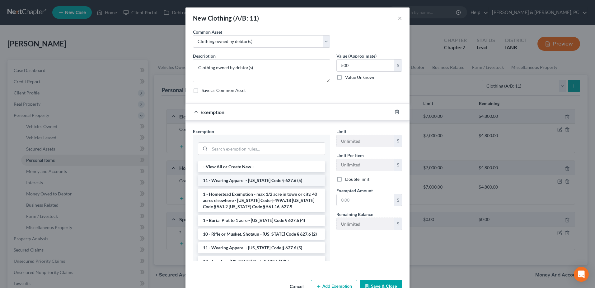
click at [248, 178] on li "11 - Wearing Apparel - [US_STATE] Code § 627.6 (5)" at bounding box center [261, 180] width 127 height 11
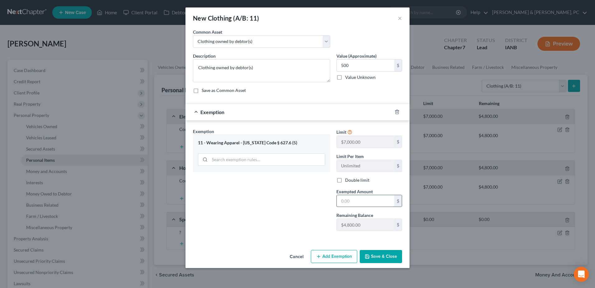
click at [347, 204] on input "text" at bounding box center [366, 201] width 58 height 12
type input "500"
click at [373, 251] on button "Save & Close" at bounding box center [381, 256] width 42 height 13
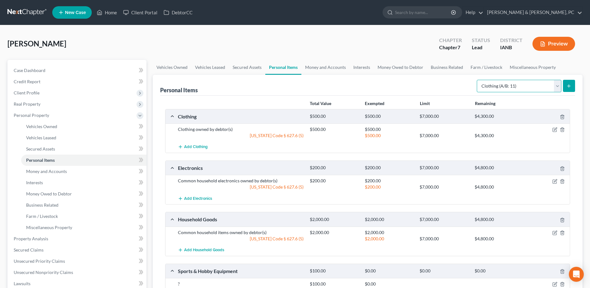
click at [500, 81] on select "Select Item Type Clothing (A/B: 11) Collectibles Of Value (A/B: 8) Electronics …" at bounding box center [519, 86] width 85 height 12
select select "jewelry"
click at [478, 80] on select "Select Item Type Clothing (A/B: 11) Collectibles Of Value (A/B: 8) Electronics …" at bounding box center [519, 86] width 85 height 12
click at [568, 87] on icon "submit" at bounding box center [569, 85] width 5 height 5
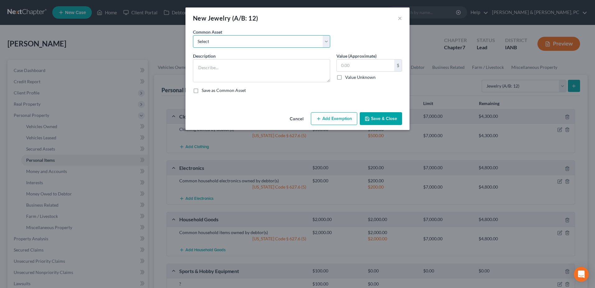
click at [234, 45] on select "Select Costume Jewelry" at bounding box center [261, 41] width 137 height 12
select select "0"
click at [193, 35] on select "Select Costume Jewelry" at bounding box center [261, 41] width 137 height 12
type textarea "Costume Jewelry"
click at [353, 70] on input "text" at bounding box center [366, 65] width 58 height 12
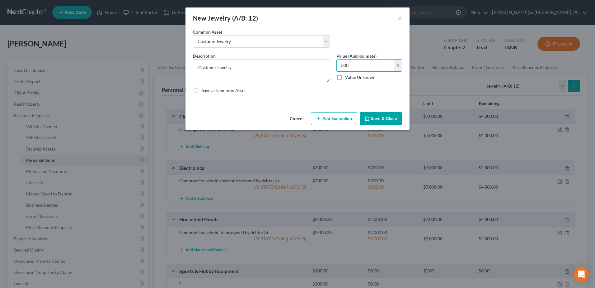
type input "300"
click at [338, 115] on button "Add Exemption" at bounding box center [334, 118] width 46 height 13
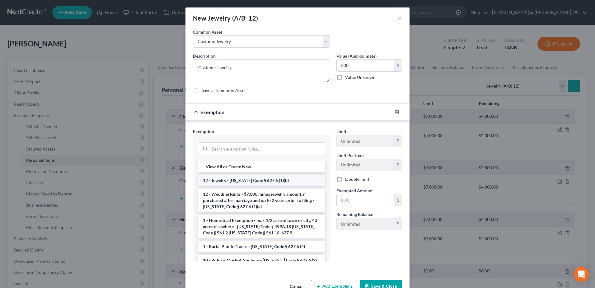
click at [236, 180] on li "12 - Jewelry - [US_STATE] Code § 627.6 (1)(b)" at bounding box center [261, 180] width 127 height 11
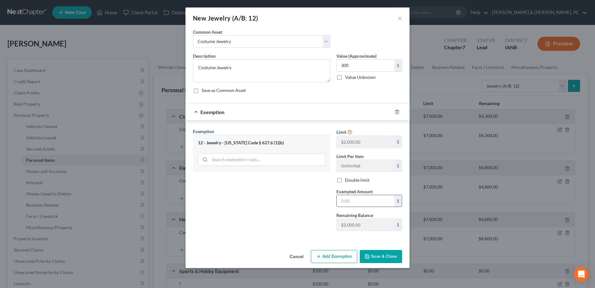
click at [351, 203] on input "text" at bounding box center [366, 201] width 58 height 12
type input "300"
click at [368, 250] on button "Save & Close" at bounding box center [381, 256] width 42 height 13
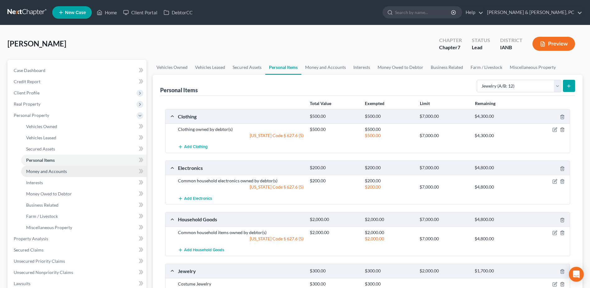
click at [77, 166] on link "Money and Accounts" at bounding box center [83, 171] width 125 height 11
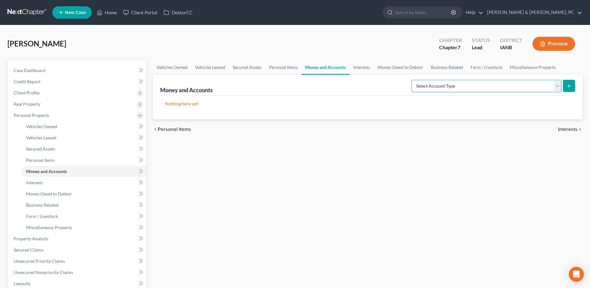
click at [479, 82] on select "Select Account Type Brokerage (A/B: 18, SOFA: 20) Cash on Hand (A/B: 16) Certif…" at bounding box center [487, 86] width 150 height 12
select select "checking"
click at [413, 80] on select "Select Account Type Brokerage (A/B: 18, SOFA: 20) Cash on Hand (A/B: 16) Certif…" at bounding box center [487, 86] width 150 height 12
click at [575, 87] on button "submit" at bounding box center [569, 86] width 12 height 12
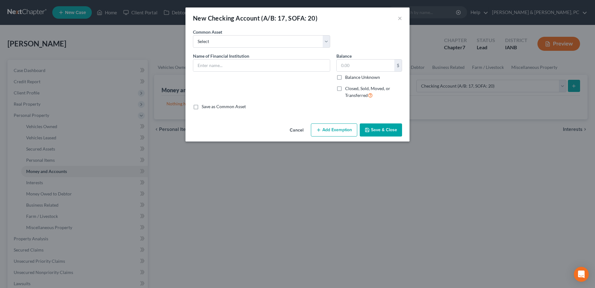
click at [232, 57] on span "Name of Financial Institution" at bounding box center [221, 55] width 56 height 5
click at [233, 63] on input "text" at bounding box center [261, 65] width 137 height 12
type input "Dupaco - 2414"
click at [386, 131] on button "Save & Close" at bounding box center [381, 129] width 42 height 13
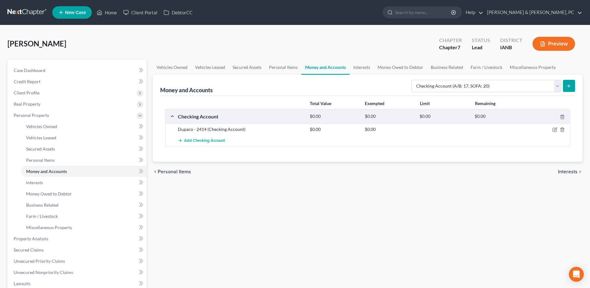
click at [576, 86] on div "Money and Accounts Select Account Type Brokerage (A/B: 18, SOFA: 20) Cash on Ha…" at bounding box center [368, 118] width 430 height 87
click at [571, 85] on icon "submit" at bounding box center [569, 85] width 5 height 5
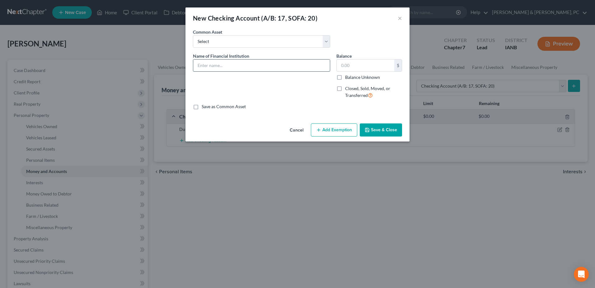
click at [258, 68] on input "text" at bounding box center [261, 65] width 137 height 12
type input "GreenState - 0041"
click at [375, 129] on button "Save & Close" at bounding box center [381, 129] width 42 height 13
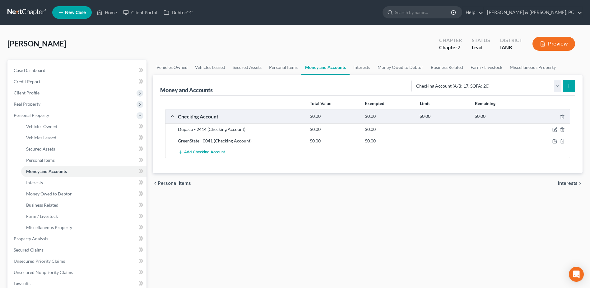
click at [574, 86] on button "submit" at bounding box center [569, 86] width 12 height 12
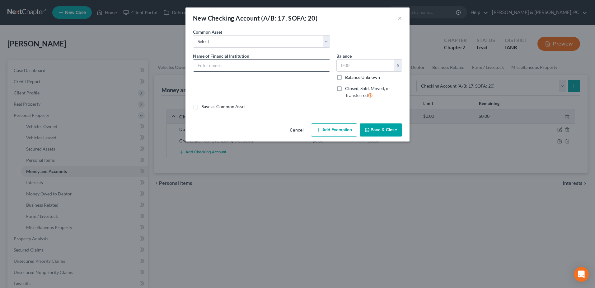
click at [235, 65] on input "text" at bounding box center [261, 65] width 137 height 12
type input "USAA - 8082"
click at [376, 131] on button "Save & Close" at bounding box center [381, 129] width 42 height 13
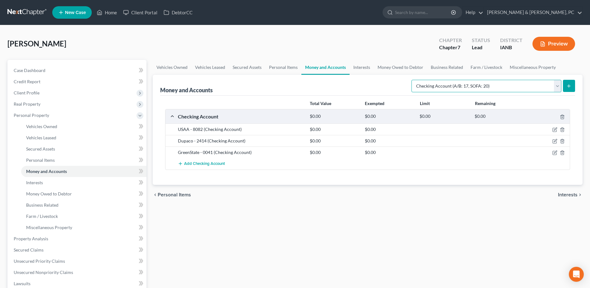
click at [435, 82] on select "Select Account Type Brokerage (A/B: 18, SOFA: 20) Cash on Hand (A/B: 16) Certif…" at bounding box center [487, 86] width 150 height 12
select select "savings"
click at [413, 80] on select "Select Account Type Brokerage (A/B: 18, SOFA: 20) Cash on Hand (A/B: 16) Certif…" at bounding box center [487, 86] width 150 height 12
click at [567, 85] on icon "submit" at bounding box center [569, 85] width 5 height 5
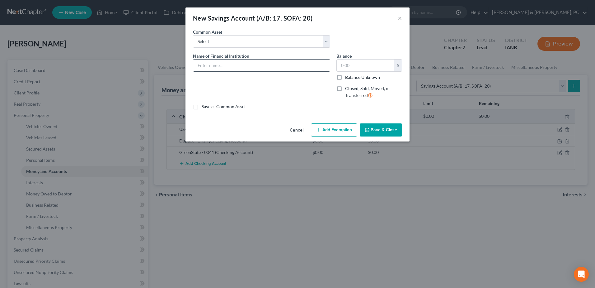
click at [214, 61] on input "text" at bounding box center [261, 65] width 137 height 12
type input "Dupaco - 5327"
click at [374, 128] on button "Save & Close" at bounding box center [381, 129] width 42 height 13
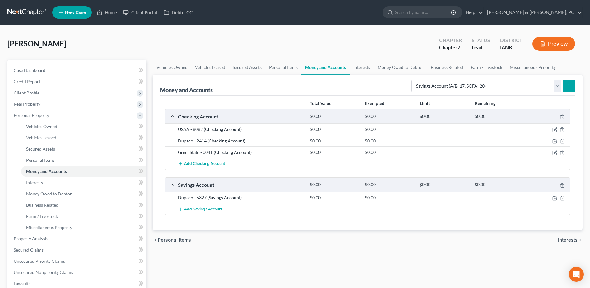
click at [565, 84] on button "submit" at bounding box center [569, 86] width 12 height 12
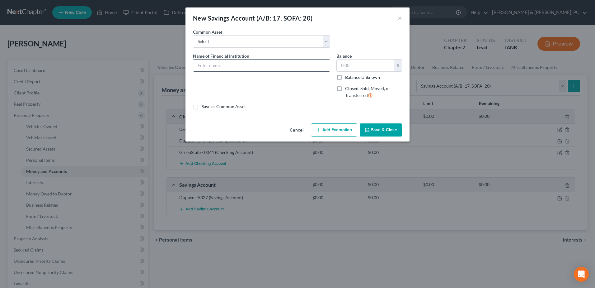
click at [245, 68] on input "text" at bounding box center [261, 65] width 137 height 12
click at [259, 69] on input "GreenState" at bounding box center [261, 65] width 137 height 12
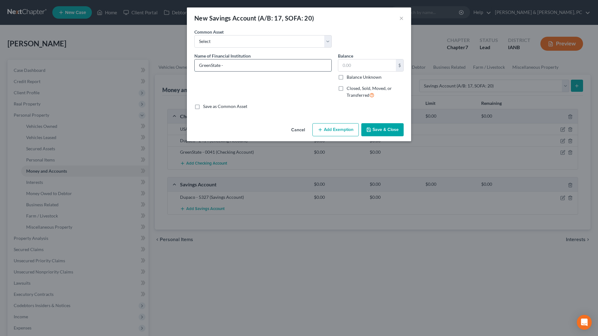
click at [257, 63] on input "GreenState -" at bounding box center [263, 65] width 137 height 12
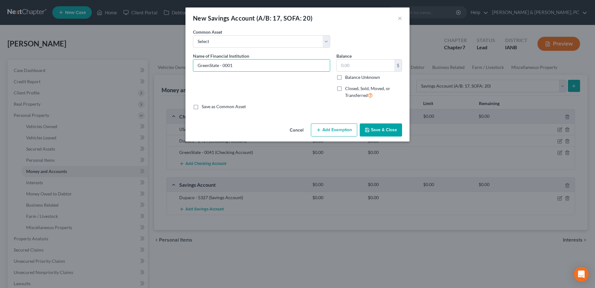
type input "GreenState - 0001"
click at [375, 132] on button "Save & Close" at bounding box center [381, 129] width 42 height 13
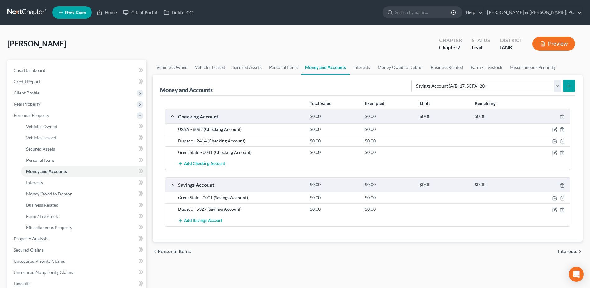
click at [565, 83] on button "submit" at bounding box center [569, 86] width 12 height 12
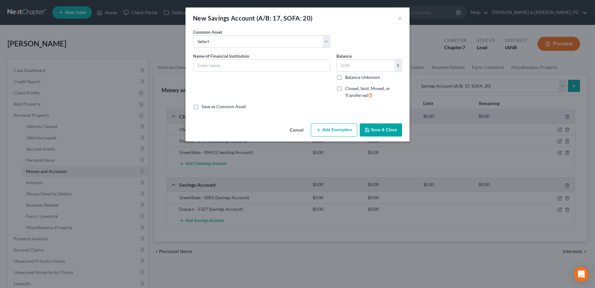
click at [263, 72] on div "Name of Financial Institution *" at bounding box center [261, 78] width 143 height 51
click at [261, 69] on input "text" at bounding box center [261, 65] width 137 height 12
type input "USAA - 8074"
click at [378, 124] on button "Save & Close" at bounding box center [381, 129] width 42 height 13
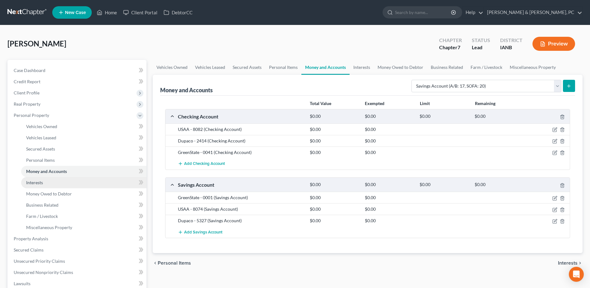
click at [89, 183] on link "Interests" at bounding box center [83, 182] width 125 height 11
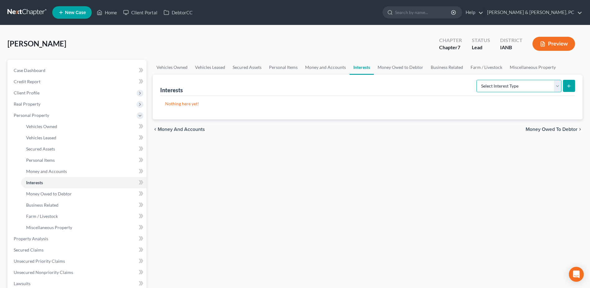
click at [505, 83] on select "Select Interest Type 401K (A/B: 21) Annuity (A/B: 23) Bond (A/B: 18) Education …" at bounding box center [519, 86] width 85 height 12
select select "ira"
click at [478, 80] on select "Select Interest Type 401K (A/B: 21) Annuity (A/B: 23) Bond (A/B: 18) Education …" at bounding box center [519, 86] width 85 height 12
click at [571, 90] on button "submit" at bounding box center [569, 86] width 12 height 12
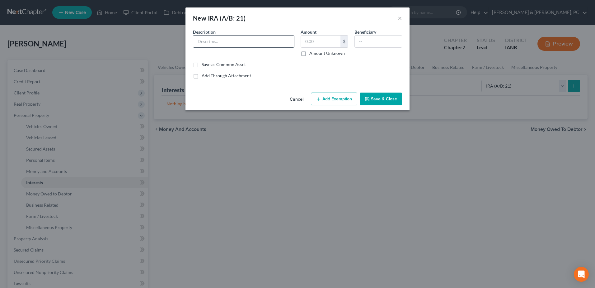
paste input "Traditional IRA"
type input "Traditional IRA"
paste input "$37,645.28"
type input "$37,645.28"
click at [330, 95] on button "Add Exemption" at bounding box center [334, 98] width 46 height 13
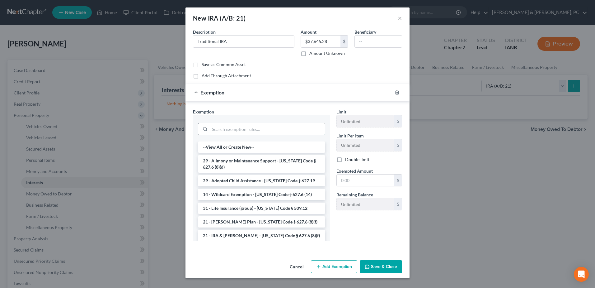
click at [265, 127] on input "search" at bounding box center [267, 129] width 115 height 12
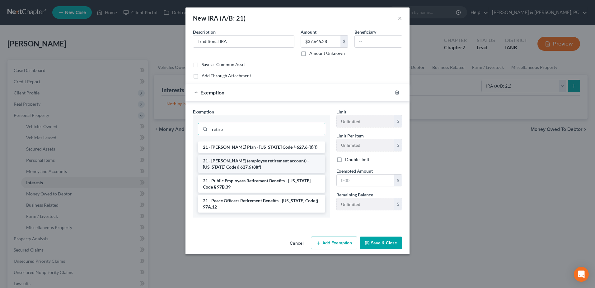
type input "retire"
click at [270, 161] on li "21 - [PERSON_NAME] (employee retirement account) - [US_STATE] Code § 627.6 (8)(…" at bounding box center [261, 163] width 127 height 17
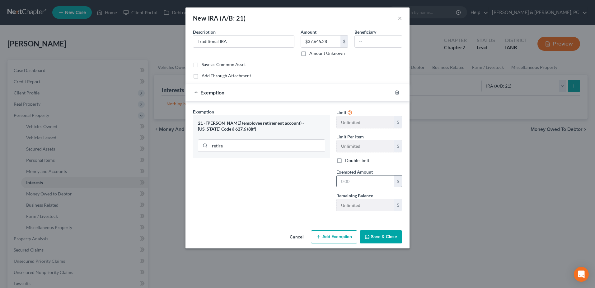
click at [370, 180] on input "text" at bounding box center [366, 181] width 58 height 12
paste input "$37,645.28"
type input "37,645.28"
click at [385, 234] on button "Save & Close" at bounding box center [381, 236] width 42 height 13
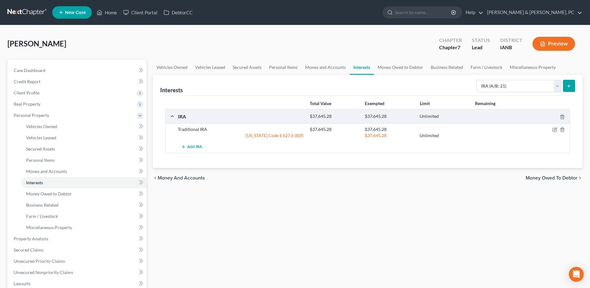
click at [567, 84] on icon "submit" at bounding box center [569, 85] width 5 height 5
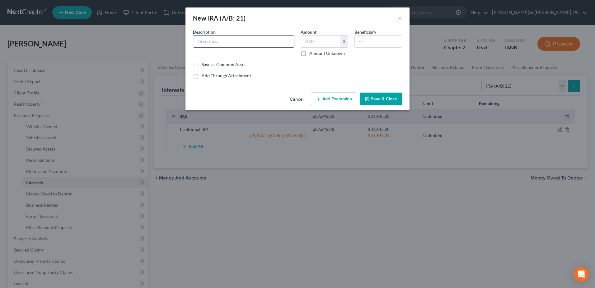
click at [249, 47] on div at bounding box center [243, 41] width 101 height 12
click at [251, 40] on input "text" at bounding box center [243, 41] width 101 height 12
paste input "[PERSON_NAME]"
type input "[PERSON_NAME]"
click at [320, 40] on input "text" at bounding box center [321, 41] width 40 height 12
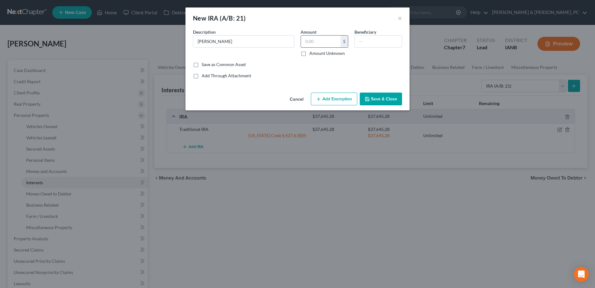
paste input "$31,567.50"
type input "31,567.50"
click at [338, 98] on button "Add Exemption" at bounding box center [334, 98] width 46 height 13
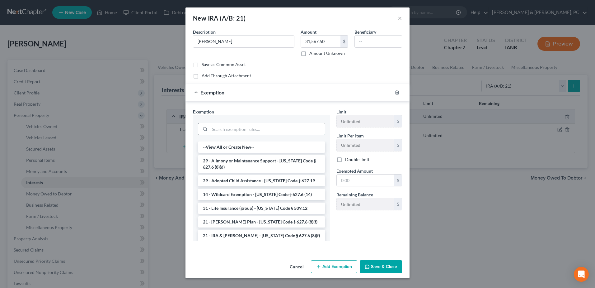
click at [253, 132] on input "search" at bounding box center [267, 129] width 115 height 12
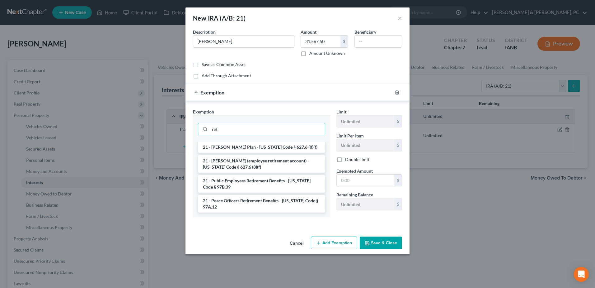
type input "ret"
click at [252, 157] on li "21 - [PERSON_NAME] (employee retirement account) - [US_STATE] Code § 627.6 (8)(…" at bounding box center [261, 163] width 127 height 17
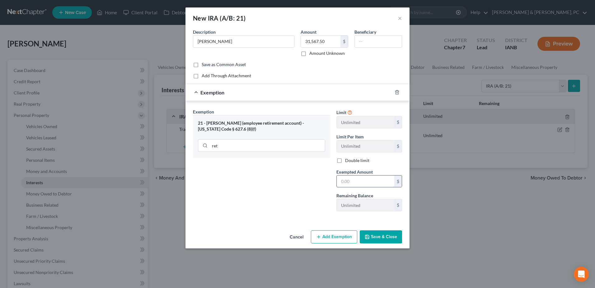
click at [347, 178] on input "text" at bounding box center [366, 181] width 58 height 12
paste input "$31,567.50"
type input "31,567.50"
click at [288, 197] on div "Exemption Set must be selected for CA. Exemption * 21 - [PERSON_NAME] (employee…" at bounding box center [261, 162] width 143 height 108
click at [373, 236] on button "Save & Close" at bounding box center [381, 236] width 42 height 13
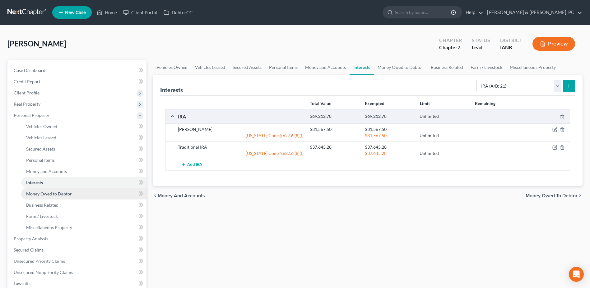
click at [94, 192] on link "Money Owed to Debtor" at bounding box center [83, 193] width 125 height 11
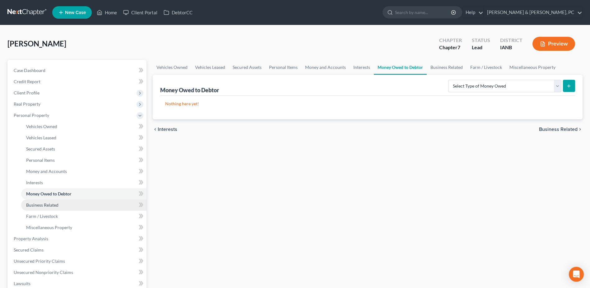
click at [83, 203] on link "Business Related" at bounding box center [83, 204] width 125 height 11
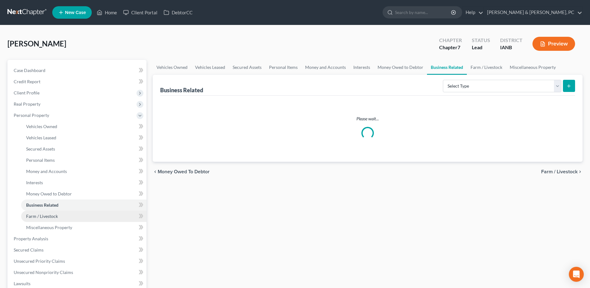
click at [73, 215] on link "Farm / Livestock" at bounding box center [83, 215] width 125 height 11
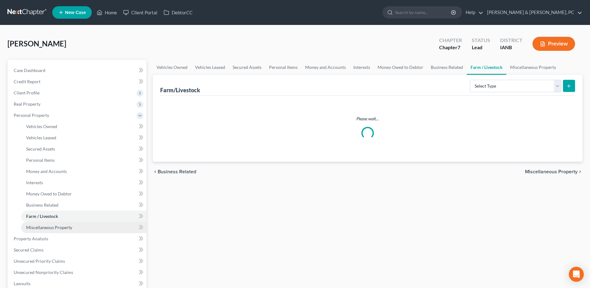
click at [72, 223] on link "Miscellaneous Property" at bounding box center [83, 227] width 125 height 11
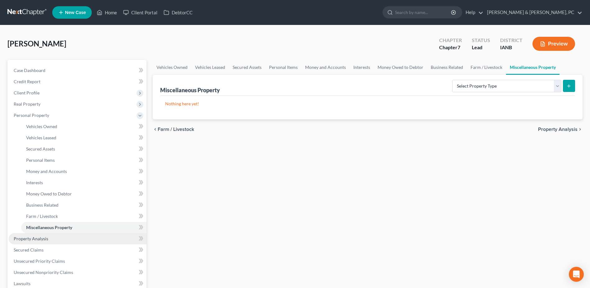
click at [60, 238] on link "Property Analysis" at bounding box center [78, 238] width 138 height 11
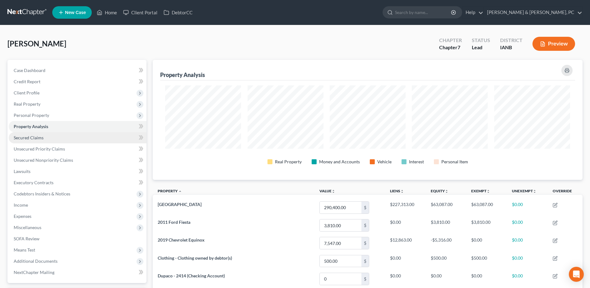
click at [71, 138] on link "Secured Claims" at bounding box center [78, 137] width 138 height 11
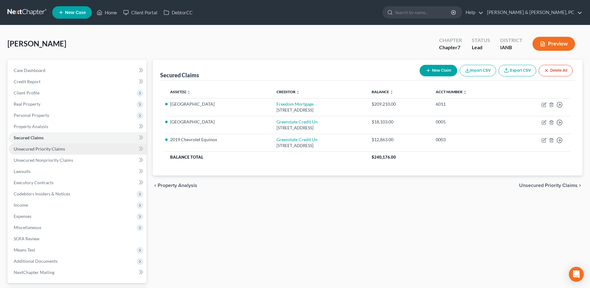
click at [46, 148] on span "Unsecured Priority Claims" at bounding box center [39, 148] width 51 height 5
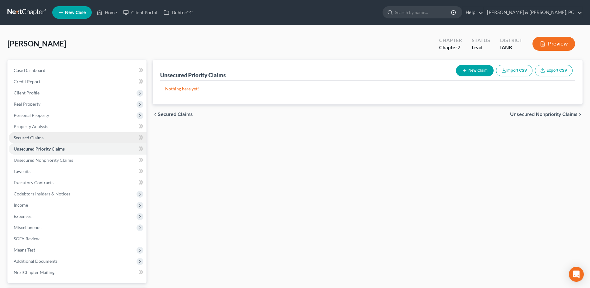
click at [46, 139] on link "Secured Claims" at bounding box center [78, 137] width 138 height 11
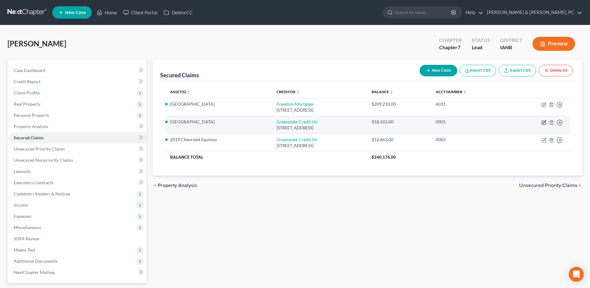
click at [546, 121] on icon "button" at bounding box center [544, 122] width 5 height 5
select select "16"
select select "0"
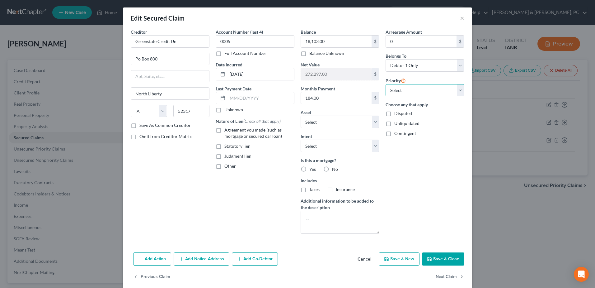
click at [417, 96] on select "Select 1st 2nd 3rd 4th 5th 6th 7th 8th 9th 10th 11th 12th 13th 14th 15th 16th 1…" at bounding box center [425, 90] width 79 height 12
select select "1"
click at [386, 84] on select "Select 1st 2nd 3rd 4th 5th 6th 7th 8th 9th 10th 11th 12th 13th 14th 15th 16th 1…" at bounding box center [425, 90] width 79 height 12
click at [364, 141] on select "Select Surrender Redeem Reaffirm Avoid Other" at bounding box center [340, 145] width 79 height 12
select select "2"
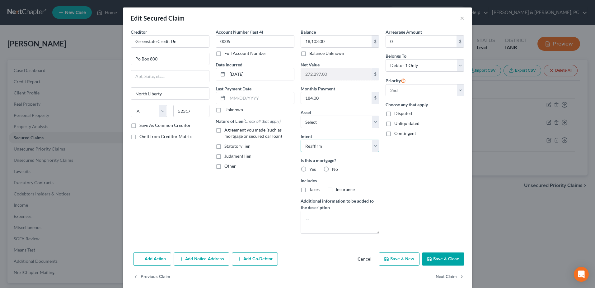
click at [301, 139] on select "Select Surrender Redeem Reaffirm Avoid Other" at bounding box center [340, 145] width 79 height 12
click at [448, 253] on button "Save & Close" at bounding box center [443, 258] width 42 height 13
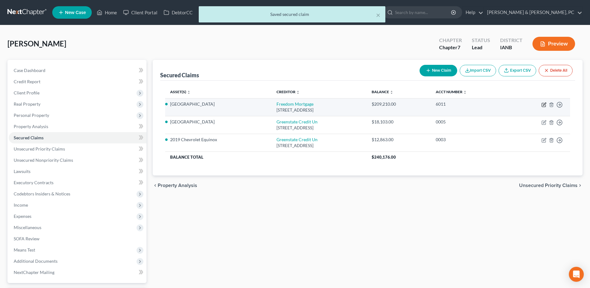
click at [545, 106] on icon "button" at bounding box center [544, 104] width 5 height 5
select select "15"
select select "2"
select select "0"
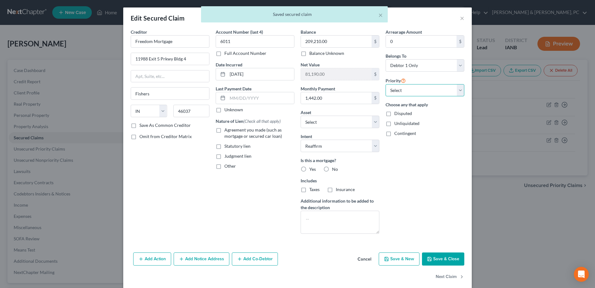
click at [424, 92] on select "Select 1st 3rd 4th 5th 6th 7th 8th 9th 10th 11th 12th 13th 14th 15th 16th 17th …" at bounding box center [425, 90] width 79 height 12
select select "0"
click at [386, 84] on select "Select 1st 3rd 4th 5th 6th 7th 8th 9th 10th 11th 12th 13th 14th 15th 16th 17th …" at bounding box center [425, 90] width 79 height 12
click at [450, 259] on button "Save & Close" at bounding box center [443, 258] width 42 height 13
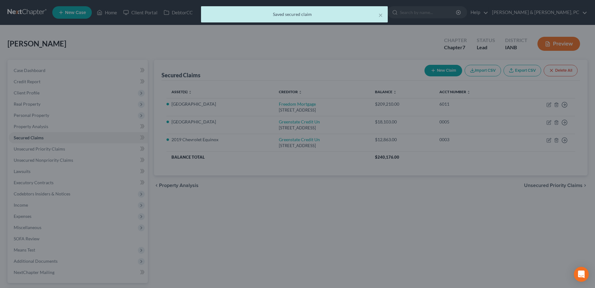
select select "2"
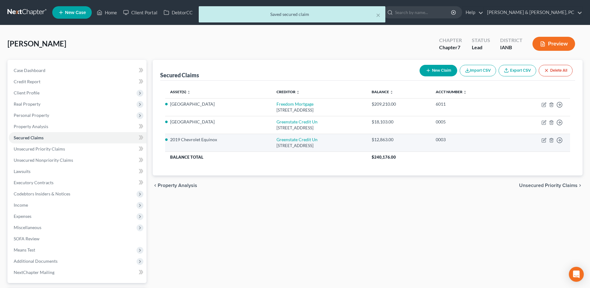
click at [543, 137] on td "Move to E Move to F Move to G Move to Notice Only" at bounding box center [539, 143] width 63 height 18
click at [543, 139] on icon "button" at bounding box center [544, 140] width 5 height 5
select select "16"
select select "4"
select select "0"
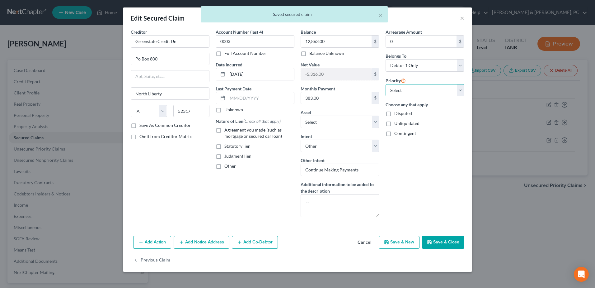
drag, startPoint x: 448, startPoint y: 86, endPoint x: 443, endPoint y: 92, distance: 7.8
click at [448, 86] on select "Select 1st 2nd 3rd 4th 5th 6th 7th 8th 9th 10th 11th 12th 13th 14th 15th 16th 1…" at bounding box center [425, 90] width 79 height 12
select select "2"
click at [386, 84] on select "Select 1st 2nd 3rd 4th 5th 6th 7th 8th 9th 10th 11th 12th 13th 14th 15th 16th 1…" at bounding box center [425, 90] width 79 height 12
click at [450, 247] on button "Save & Close" at bounding box center [443, 242] width 42 height 13
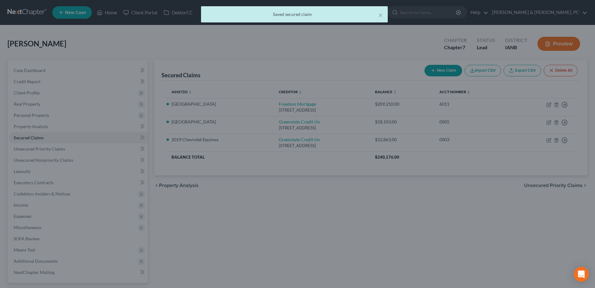
select select "7"
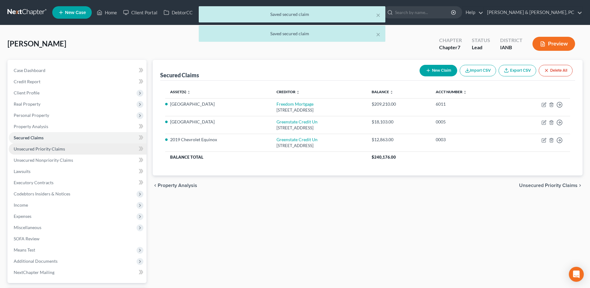
click at [61, 152] on link "Unsecured Priority Claims" at bounding box center [78, 148] width 138 height 11
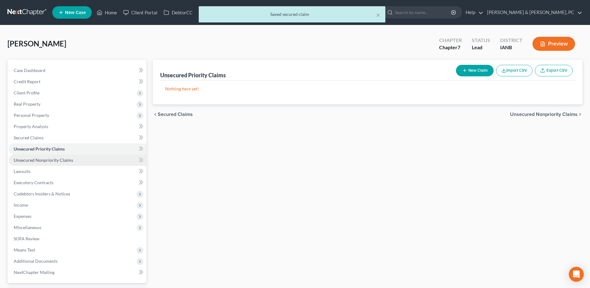
click at [59, 160] on span "Unsecured Nonpriority Claims" at bounding box center [43, 159] width 59 height 5
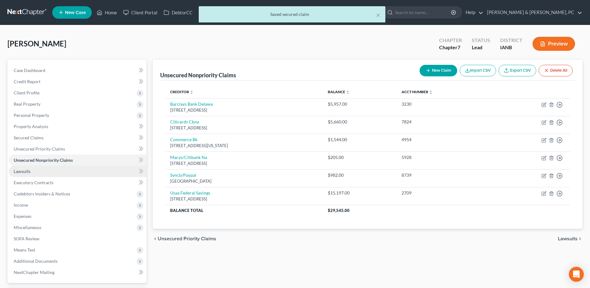
click at [50, 169] on link "Lawsuits" at bounding box center [78, 171] width 138 height 11
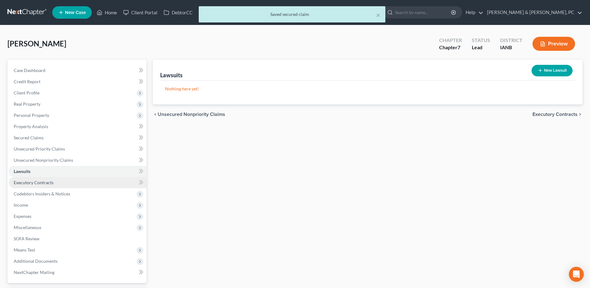
click at [47, 180] on span "Executory Contracts" at bounding box center [34, 182] width 40 height 5
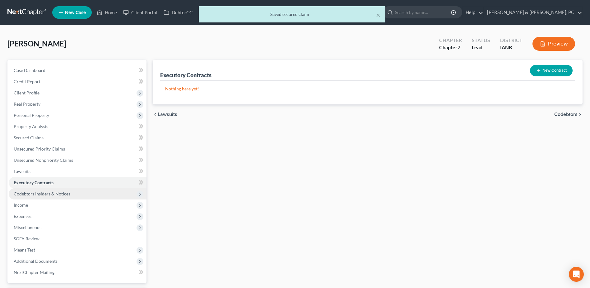
click at [48, 189] on span "Codebtors Insiders & Notices" at bounding box center [78, 193] width 138 height 11
click at [50, 198] on span "Codebtors Insiders & Notices" at bounding box center [78, 193] width 138 height 11
click at [49, 203] on span "Income" at bounding box center [78, 204] width 138 height 11
click at [52, 192] on span "Codebtors Insiders & Notices" at bounding box center [42, 193] width 57 height 5
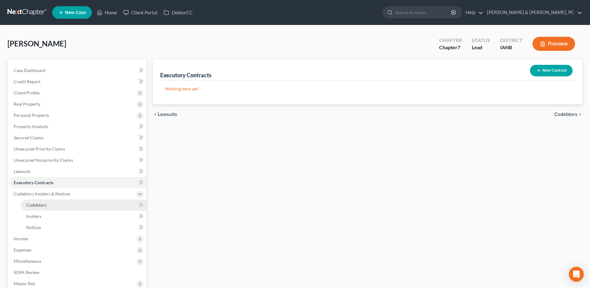
click at [49, 202] on link "Codebtors" at bounding box center [83, 204] width 125 height 11
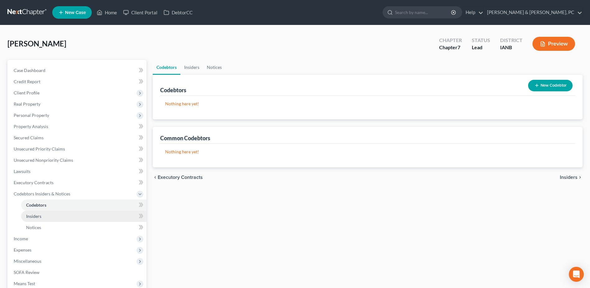
click at [45, 216] on link "Insiders" at bounding box center [83, 215] width 125 height 11
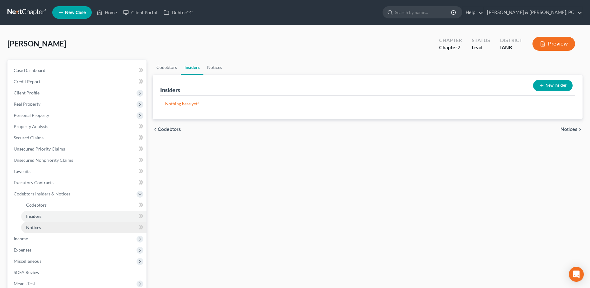
click at [42, 226] on link "Notices" at bounding box center [83, 227] width 125 height 11
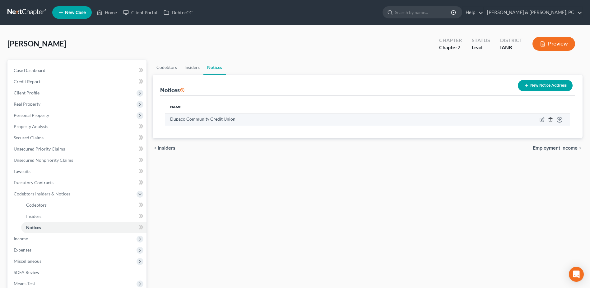
click at [550, 117] on icon "button" at bounding box center [550, 119] width 5 height 5
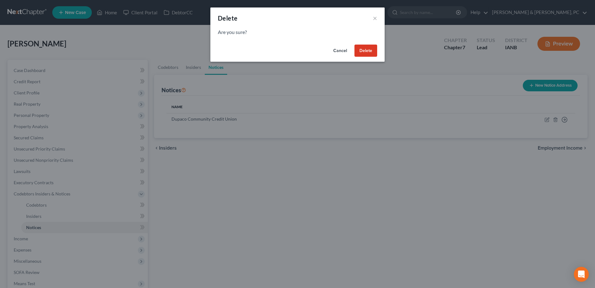
click at [375, 50] on button "Delete" at bounding box center [366, 51] width 23 height 12
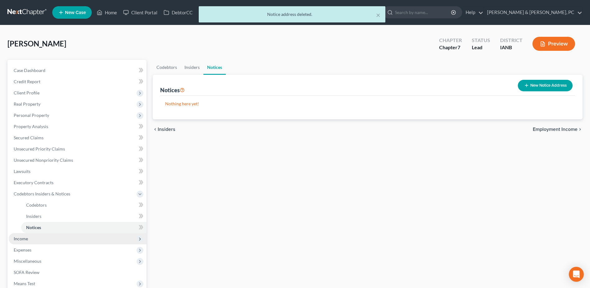
click at [53, 237] on span "Income" at bounding box center [78, 238] width 138 height 11
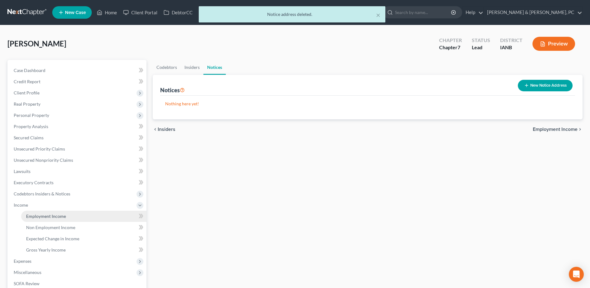
click at [52, 217] on span "Employment Income" at bounding box center [46, 215] width 40 height 5
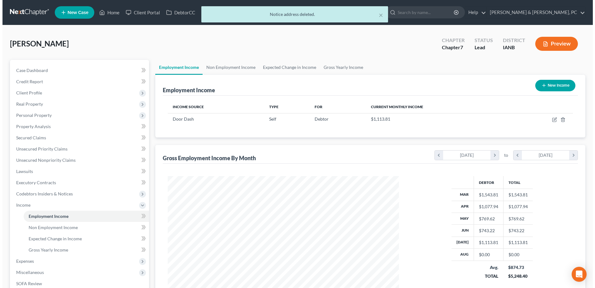
scroll to position [115, 243]
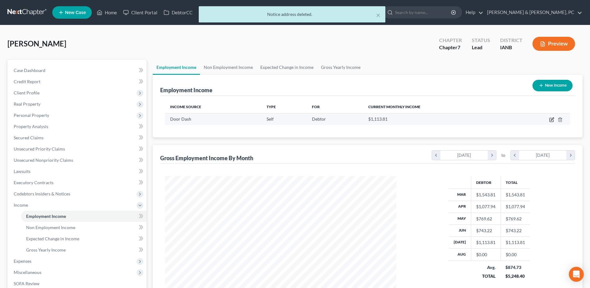
click at [553, 118] on icon "button" at bounding box center [552, 118] width 3 height 3
select select "1"
select select "0"
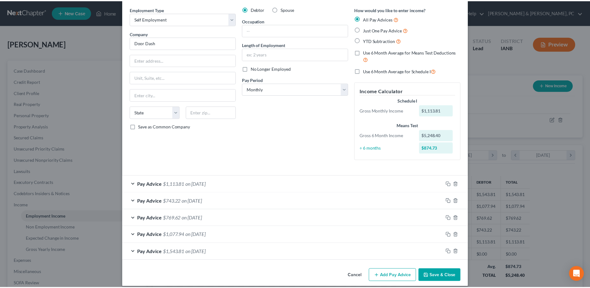
scroll to position [29, 0]
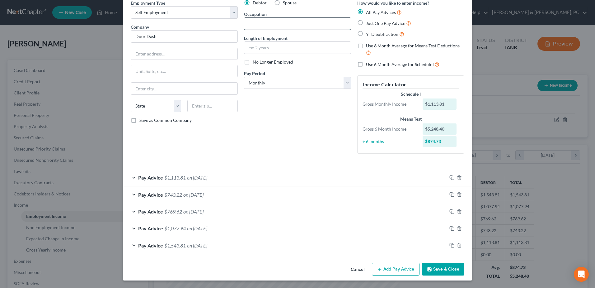
click at [265, 26] on input "text" at bounding box center [297, 24] width 106 height 12
type input "Dasher"
click at [324, 129] on div "Debtor Spouse Occupation Dasher Length of Employment No Longer Employed Pay Per…" at bounding box center [297, 79] width 113 height 159
click at [439, 272] on button "Save & Close" at bounding box center [443, 268] width 42 height 13
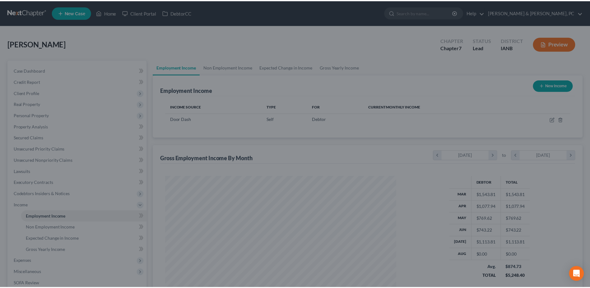
scroll to position [311137, 311009]
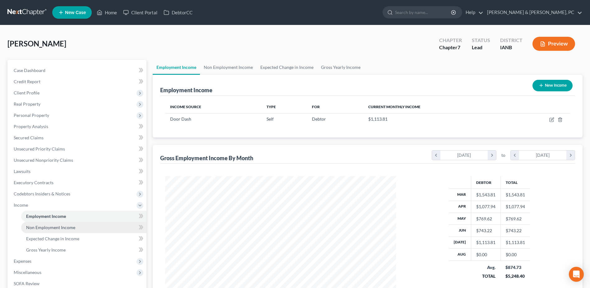
click at [74, 225] on span "Non Employment Income" at bounding box center [50, 226] width 49 height 5
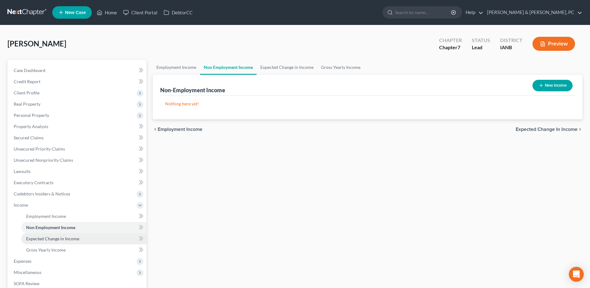
click at [73, 233] on link "Expected Change in Income" at bounding box center [83, 238] width 125 height 11
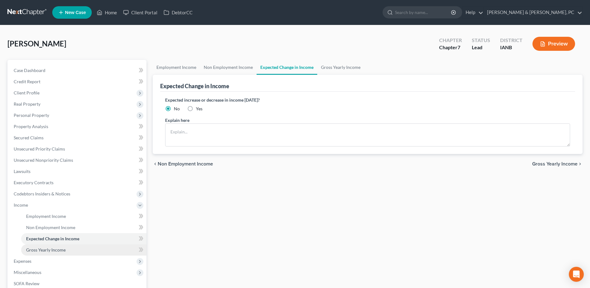
click at [72, 244] on link "Gross Yearly Income" at bounding box center [83, 249] width 125 height 11
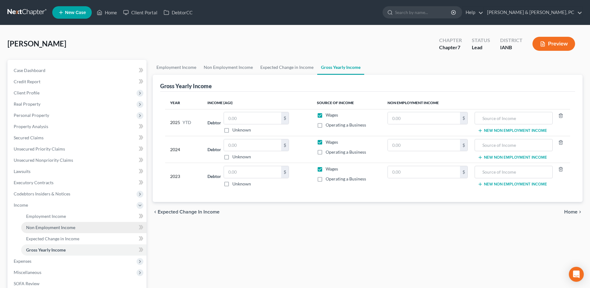
click at [68, 223] on link "Non Employment Income" at bounding box center [83, 227] width 125 height 11
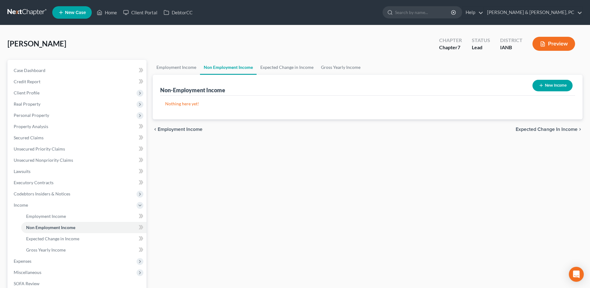
click at [565, 81] on button "New Income" at bounding box center [553, 86] width 40 height 12
select select "0"
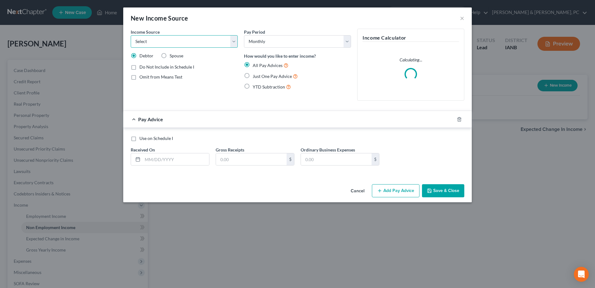
click at [168, 39] on select "Select Unemployment Disability (from employer) Pension Retirement Social Securi…" at bounding box center [184, 41] width 107 height 12
select select "1"
click at [131, 35] on select "Select Unemployment Disability (from employer) Pension Retirement Social Securi…" at bounding box center [184, 41] width 107 height 12
click at [196, 39] on select "Select Unemployment Disability (from employer) Pension Retirement Social Securi…" at bounding box center [184, 41] width 107 height 12
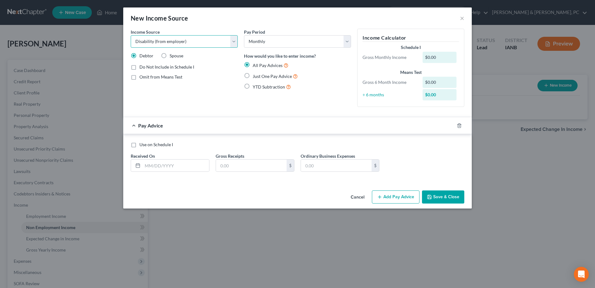
click at [196, 39] on select "Select Unemployment Disability (from employer) Pension Retirement Social Securi…" at bounding box center [184, 41] width 107 height 12
click at [266, 73] on span "Just One Pay Advice" at bounding box center [272, 75] width 39 height 5
click at [259, 73] on input "Just One Pay Advice" at bounding box center [257, 75] width 4 height 4
radio input "true"
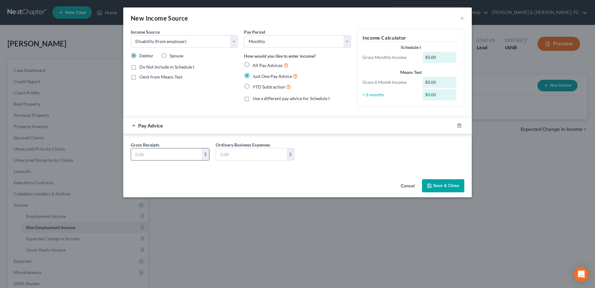
click at [178, 155] on input "text" at bounding box center [166, 154] width 71 height 12
type input "1,400"
click at [439, 181] on button "Save & Close" at bounding box center [443, 185] width 42 height 13
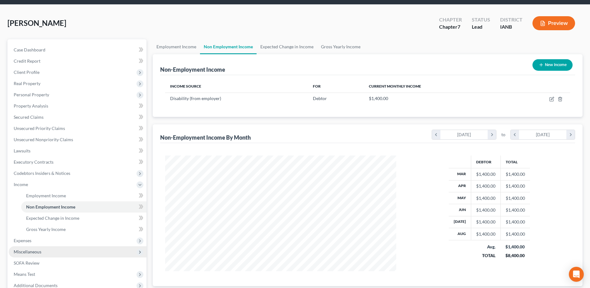
scroll to position [31, 0]
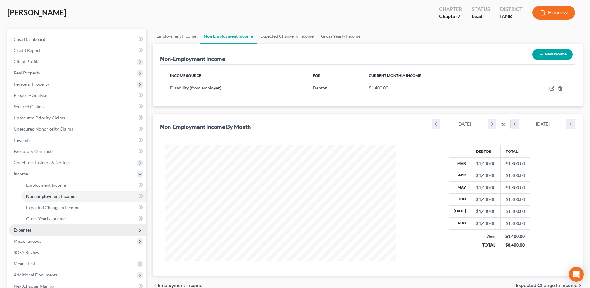
click at [45, 230] on span "Expenses" at bounding box center [78, 229] width 138 height 11
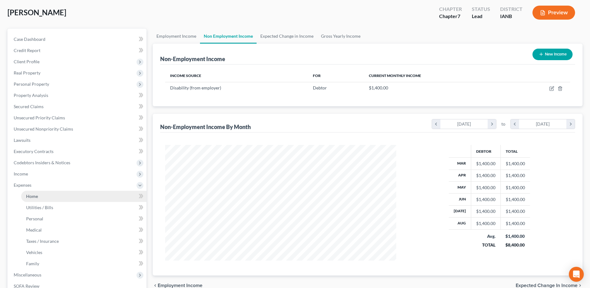
click at [39, 198] on link "Home" at bounding box center [83, 195] width 125 height 11
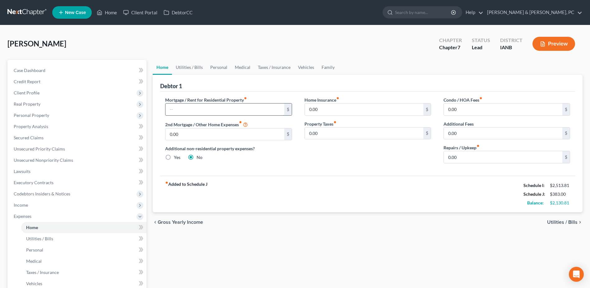
click at [230, 110] on input "text" at bounding box center [225, 109] width 119 height 12
type input "1,442"
type input "400"
click at [489, 158] on input "0.00" at bounding box center [503, 157] width 119 height 12
type input "75"
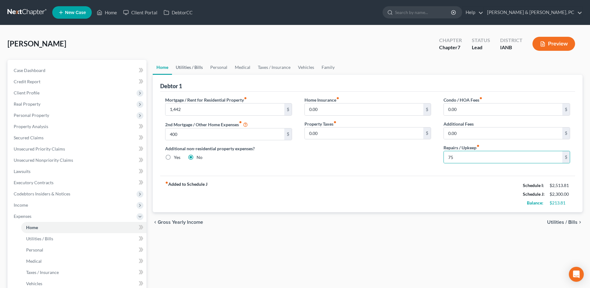
click at [201, 68] on link "Utilities / Bills" at bounding box center [189, 67] width 35 height 15
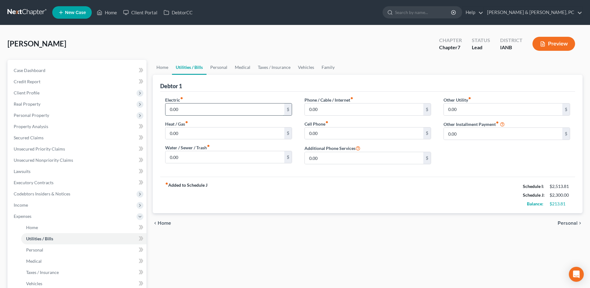
click at [196, 107] on input "0.00" at bounding box center [225, 109] width 119 height 12
type input "300"
type input "70"
type input "125"
type input "220.00"
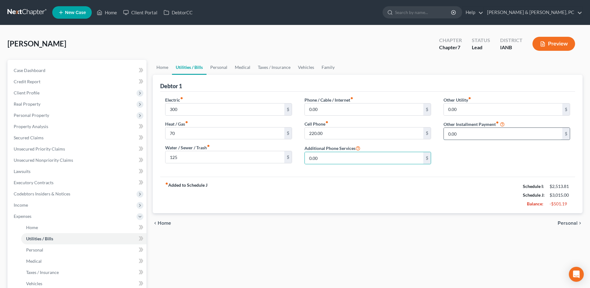
click at [471, 128] on input "0.00" at bounding box center [503, 134] width 119 height 12
type input "678"
click at [453, 152] on input "text" at bounding box center [507, 151] width 126 height 12
type input "Monthly Timeshare Maintenance"
click at [225, 68] on link "Personal" at bounding box center [219, 67] width 25 height 15
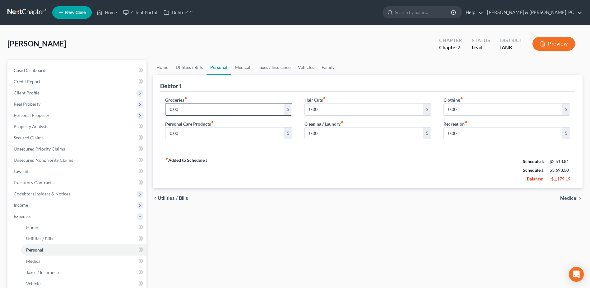
click at [197, 109] on input "0.00" at bounding box center [225, 109] width 119 height 12
type input "400"
type input "100"
type input "150"
type input "50"
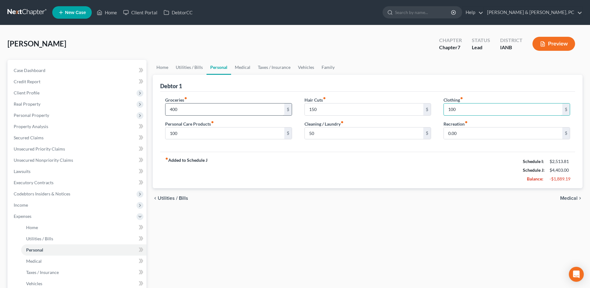
type input "100"
type input "75"
click at [245, 68] on link "Medical" at bounding box center [242, 67] width 23 height 15
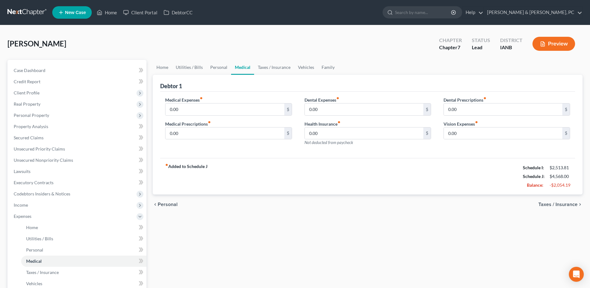
click at [225, 102] on div "Medical Expenses fiber_manual_record 0.00 $" at bounding box center [228, 105] width 127 height 19
click at [225, 105] on input "0.00" at bounding box center [225, 109] width 119 height 12
type input "30"
type input "20"
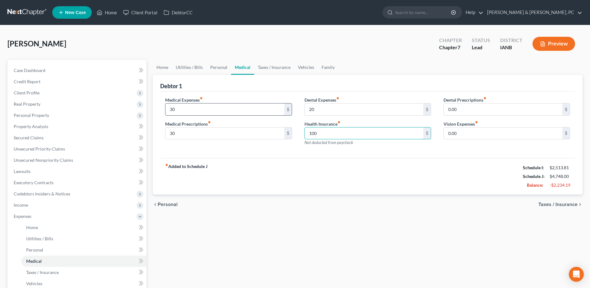
type input "100"
type input "40"
click at [269, 66] on link "Taxes / Insurance" at bounding box center [274, 67] width 40 height 15
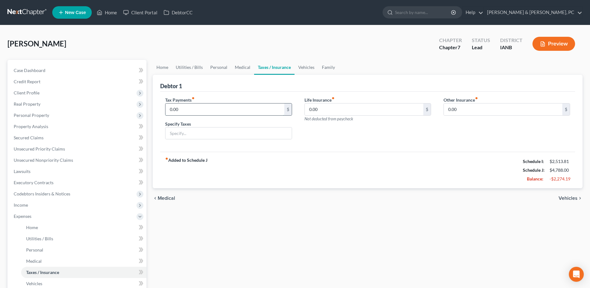
click at [220, 110] on input "0.00" at bounding box center [225, 109] width 119 height 12
type input "100"
click at [303, 64] on link "Vehicles" at bounding box center [307, 67] width 24 height 15
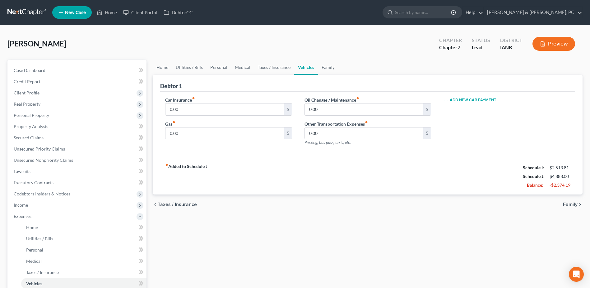
click at [249, 100] on div "Car Insurance fiber_manual_record 0.00 $" at bounding box center [228, 105] width 127 height 19
click at [248, 109] on input "0.00" at bounding box center [225, 109] width 119 height 12
type input "1"
type input "185"
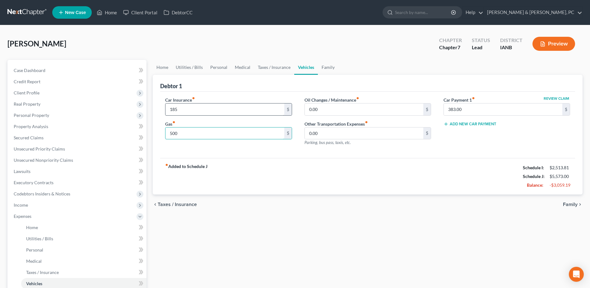
type input "500"
type input "70"
type input "10"
click at [274, 195] on div "chevron_left Taxes / Insurance Family chevron_right" at bounding box center [368, 204] width 430 height 20
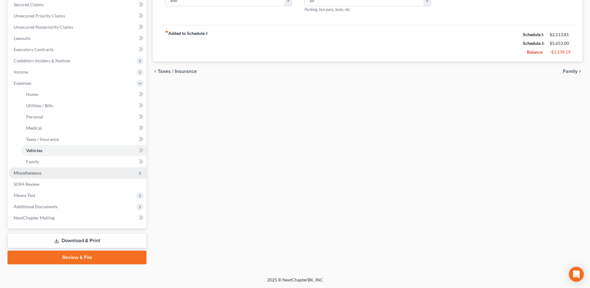
click at [46, 169] on span "Miscellaneous" at bounding box center [78, 172] width 138 height 11
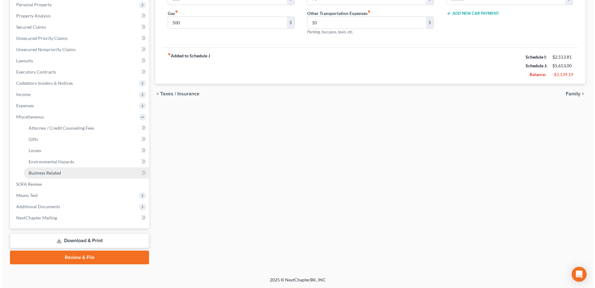
scroll to position [110, 0]
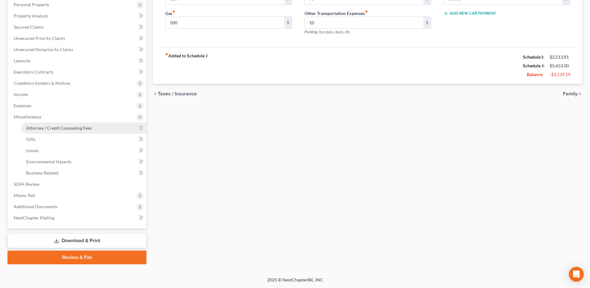
click at [48, 128] on span "Attorney / Credit Counseling Fees" at bounding box center [59, 127] width 66 height 5
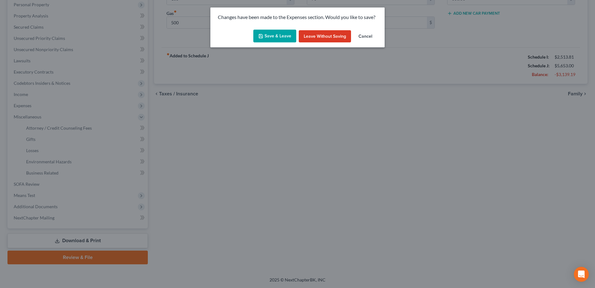
click at [292, 35] on button "Save & Leave" at bounding box center [274, 36] width 43 height 13
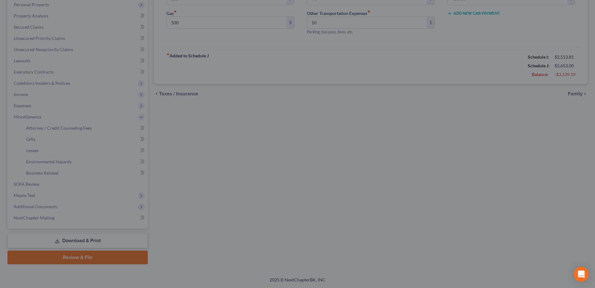
type input "185.00"
type input "500.00"
type input "70.00"
type input "10.00"
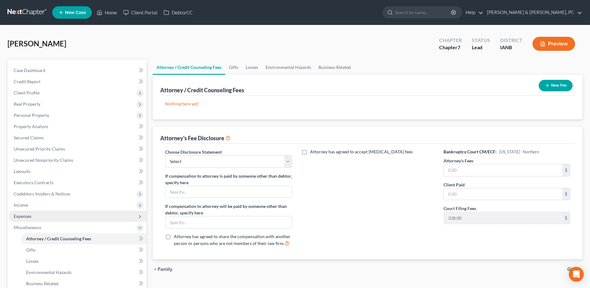
click at [39, 218] on span "Expenses" at bounding box center [78, 215] width 138 height 11
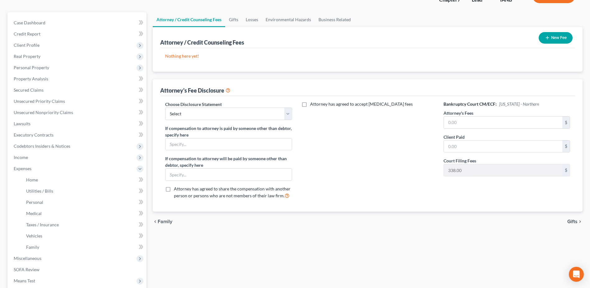
scroll to position [125, 0]
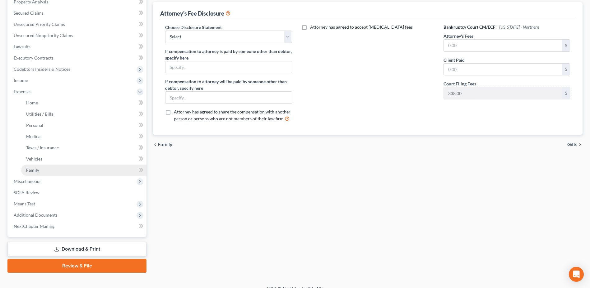
click at [39, 169] on link "Family" at bounding box center [83, 169] width 125 height 11
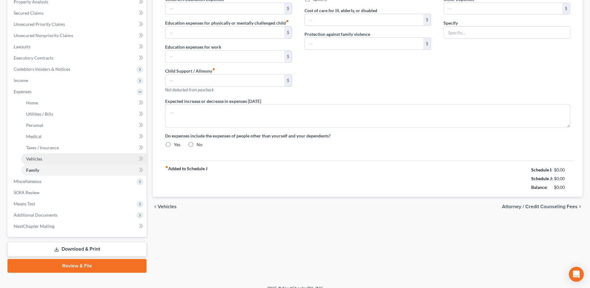
type input "0.00"
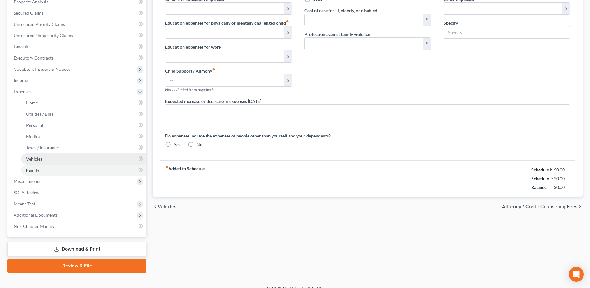
type input "0.00"
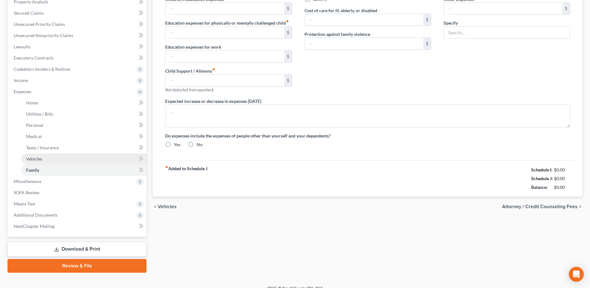
radio input "true"
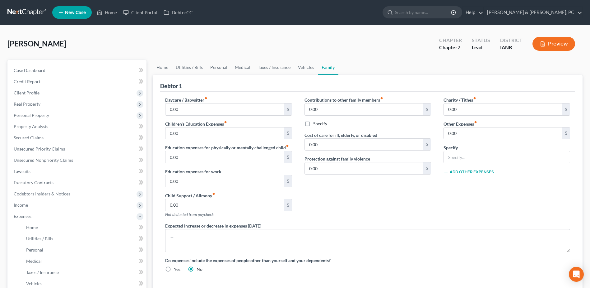
click at [215, 118] on div "Daycare / Babysitter fiber_manual_record 0.00 $ Children's Education Expenses f…" at bounding box center [228, 159] width 139 height 126
click at [217, 110] on input "0.00" at bounding box center [225, 109] width 119 height 12
type input "200"
click at [327, 113] on input "0.00" at bounding box center [364, 109] width 119 height 12
type input "60"
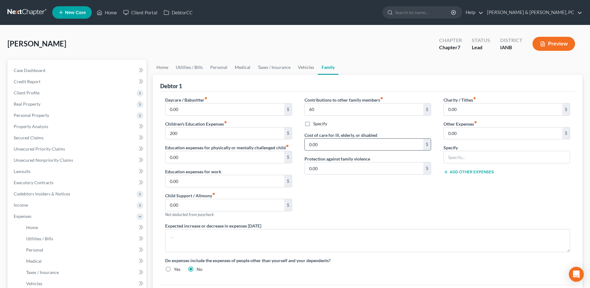
click at [330, 145] on input "0.00" at bounding box center [364, 145] width 119 height 12
type input "160"
click at [491, 114] on input "0.00" at bounding box center [503, 109] width 119 height 12
type input "10"
click at [415, 214] on div "Contributions to other family members fiber_manual_record 60 $ Specify Cost of …" at bounding box center [367, 159] width 139 height 126
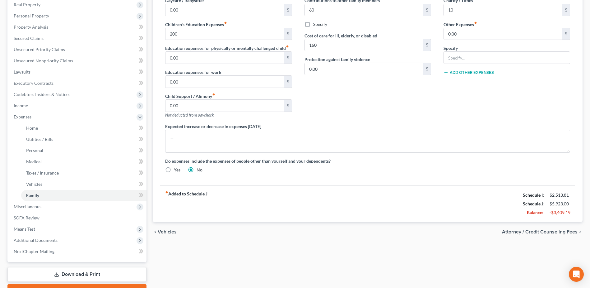
scroll to position [133, 0]
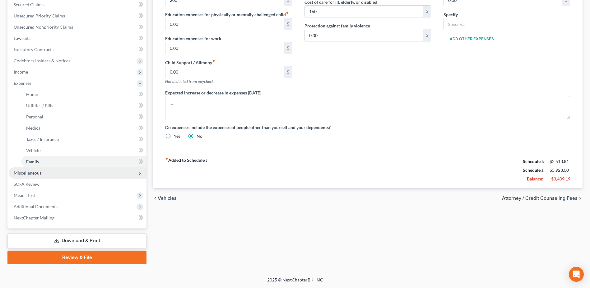
click at [40, 171] on span "Miscellaneous" at bounding box center [28, 172] width 28 height 5
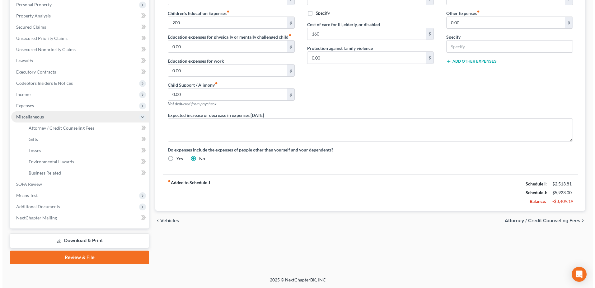
scroll to position [110, 0]
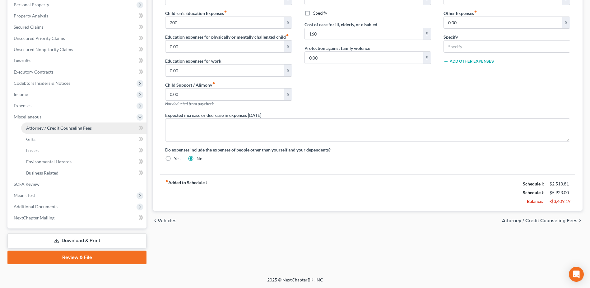
click at [45, 125] on link "Attorney / Credit Counseling Fees" at bounding box center [83, 127] width 125 height 11
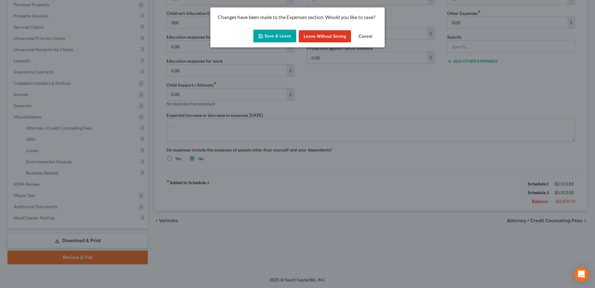
click at [274, 37] on button "Save & Leave" at bounding box center [274, 36] width 43 height 13
type input "200.00"
type input "60.00"
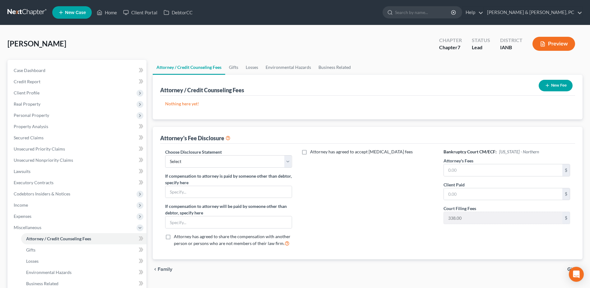
click at [555, 85] on button "New Fee" at bounding box center [556, 86] width 34 height 12
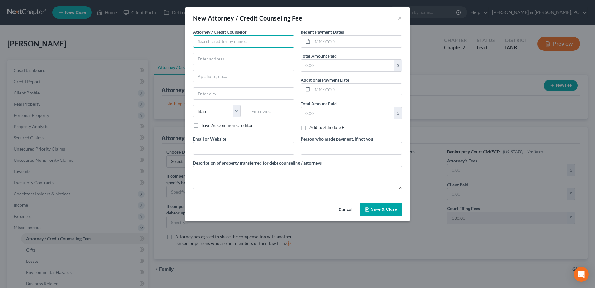
click at [222, 44] on input "text" at bounding box center [243, 41] width 101 height 12
click at [325, 71] on input "text" at bounding box center [347, 65] width 93 height 12
click at [380, 209] on span "Save & Close" at bounding box center [384, 208] width 26 height 5
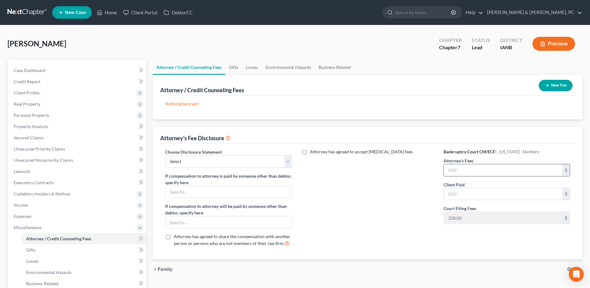
click at [500, 169] on input "text" at bounding box center [503, 170] width 119 height 12
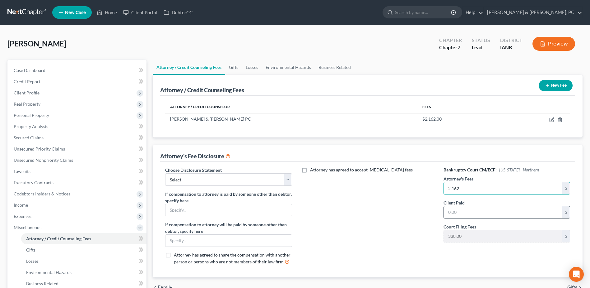
click at [477, 206] on input "text" at bounding box center [503, 212] width 119 height 12
drag, startPoint x: 258, startPoint y: 179, endPoint x: 252, endPoint y: 186, distance: 9.3
click at [258, 179] on select "Select Compensation Statement" at bounding box center [228, 179] width 127 height 12
click at [165, 173] on select "Select Compensation Statement" at bounding box center [228, 179] width 127 height 12
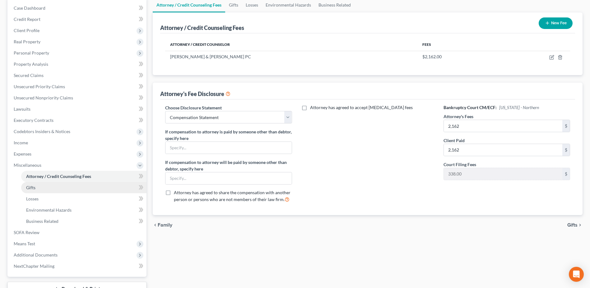
click at [81, 190] on link "Gifts" at bounding box center [83, 187] width 125 height 11
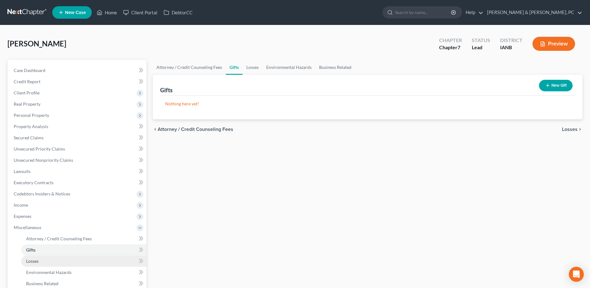
click at [57, 257] on link "Losses" at bounding box center [83, 260] width 125 height 11
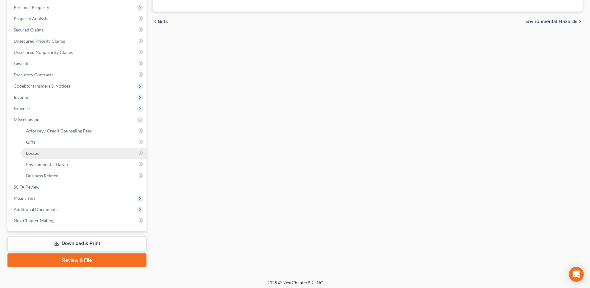
scroll to position [110, 0]
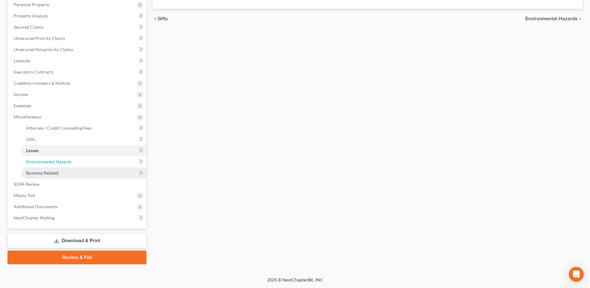
drag, startPoint x: 49, startPoint y: 161, endPoint x: 49, endPoint y: 175, distance: 14.3
click at [49, 161] on span "Environmental Hazards" at bounding box center [48, 161] width 45 height 5
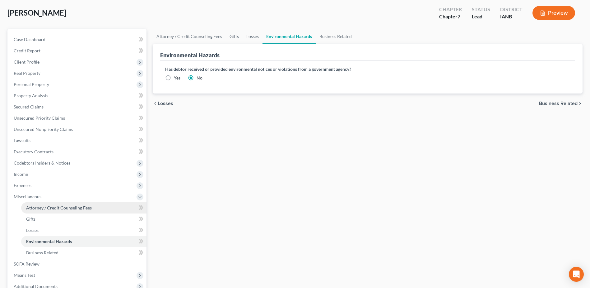
scroll to position [93, 0]
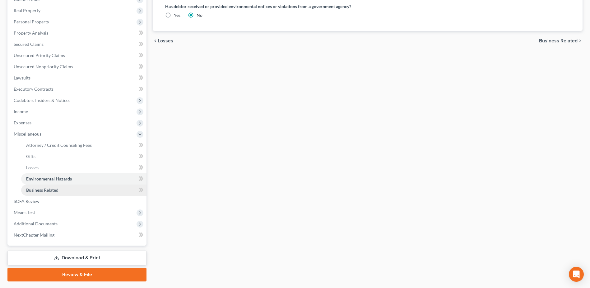
click at [42, 187] on span "Business Related" at bounding box center [42, 189] width 32 height 5
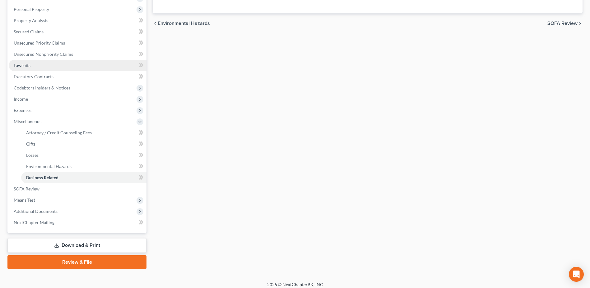
scroll to position [110, 0]
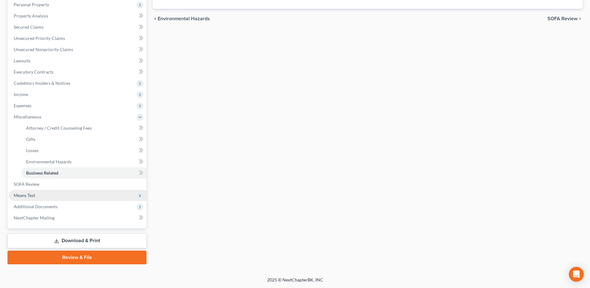
click at [38, 197] on span "Means Test" at bounding box center [78, 195] width 138 height 11
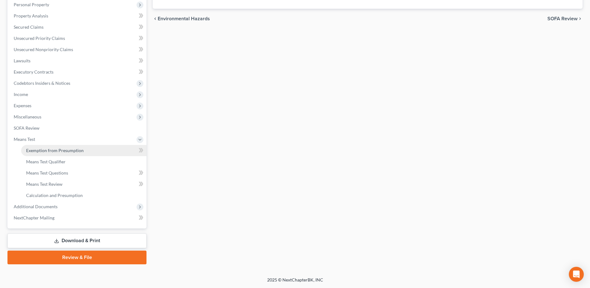
click at [48, 148] on span "Exemption from Presumption" at bounding box center [55, 150] width 58 height 5
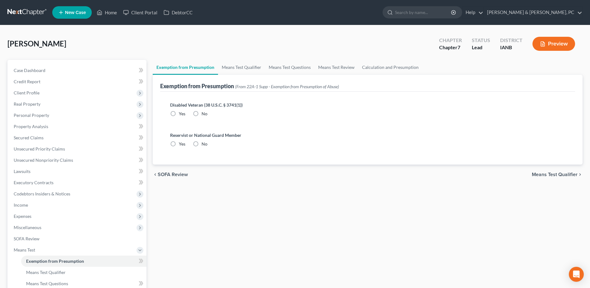
click at [203, 112] on span "No" at bounding box center [205, 113] width 6 height 5
click at [204, 112] on input "No" at bounding box center [206, 112] width 4 height 4
click at [202, 141] on label "No" at bounding box center [205, 144] width 6 height 6
click at [204, 141] on input "No" at bounding box center [206, 143] width 4 height 4
click at [229, 68] on link "Means Test Qualifier" at bounding box center [241, 67] width 47 height 15
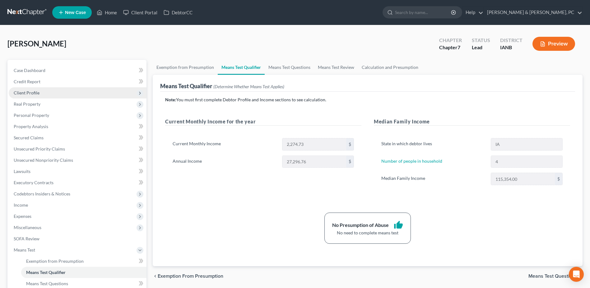
click at [37, 96] on span "Client Profile" at bounding box center [78, 92] width 138 height 11
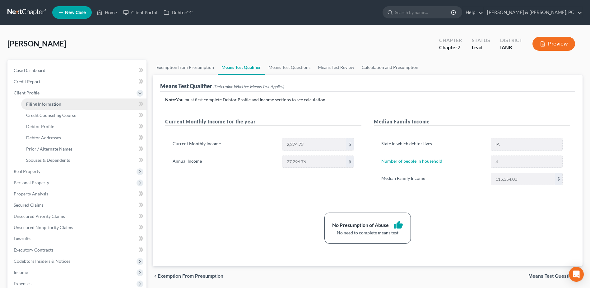
click at [36, 102] on span "Filing Information" at bounding box center [43, 103] width 35 height 5
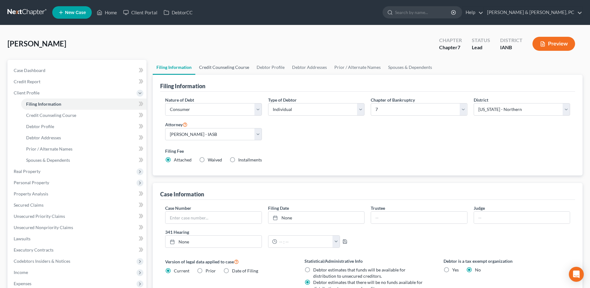
click at [229, 71] on link "Credit Counseling Course" at bounding box center [224, 67] width 58 height 15
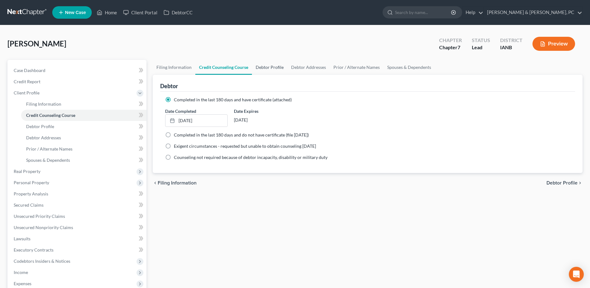
click at [256, 66] on link "Debtor Profile" at bounding box center [269, 67] width 35 height 15
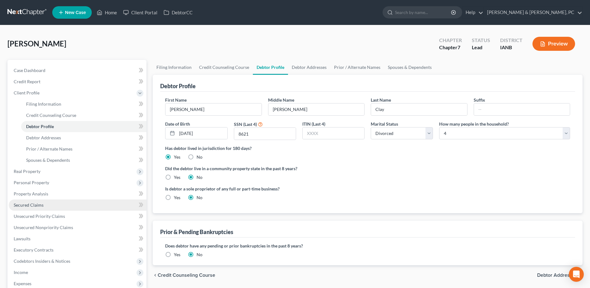
click at [73, 203] on link "Secured Claims" at bounding box center [78, 204] width 138 height 11
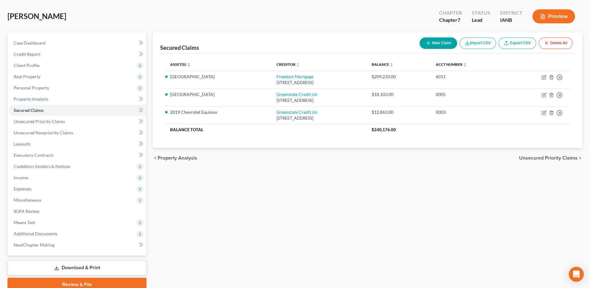
scroll to position [54, 0]
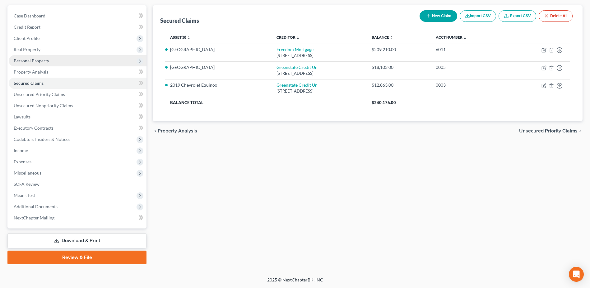
click at [49, 61] on span "Personal Property" at bounding box center [78, 60] width 138 height 11
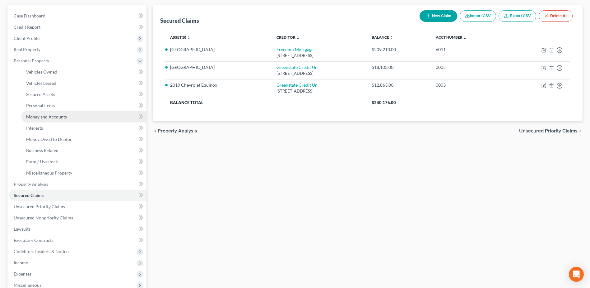
click at [72, 114] on link "Money and Accounts" at bounding box center [83, 116] width 125 height 11
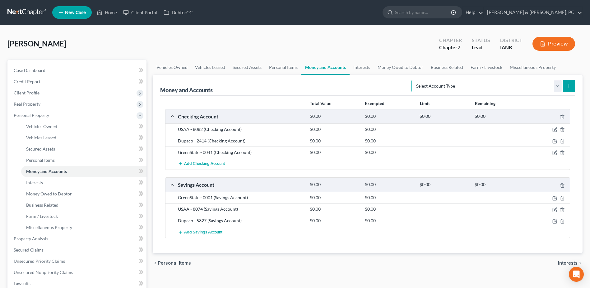
click at [468, 90] on select "Select Account Type Brokerage (A/B: 18, SOFA: 20) Cash on Hand (A/B: 16) Certif…" at bounding box center [487, 86] width 150 height 12
click at [413, 80] on select "Select Account Type Brokerage (A/B: 18, SOFA: 20) Cash on Hand (A/B: 16) Certif…" at bounding box center [487, 86] width 150 height 12
click at [568, 86] on icon "submit" at bounding box center [569, 85] width 5 height 5
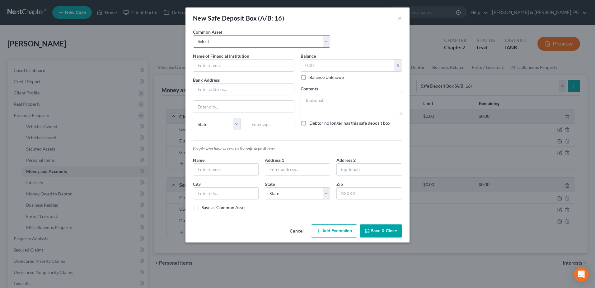
drag, startPoint x: 232, startPoint y: 44, endPoint x: 231, endPoint y: 48, distance: 3.7
click at [232, 44] on select "Select House safe - Paperwork" at bounding box center [261, 41] width 137 height 12
click at [193, 35] on select "Select House safe - Paperwork" at bounding box center [261, 41] width 137 height 12
click at [383, 226] on button "Save & Close" at bounding box center [381, 230] width 42 height 13
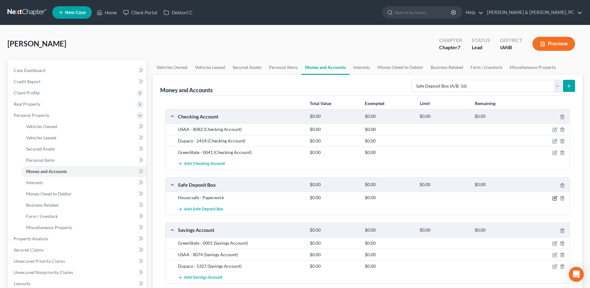
click at [555, 197] on icon "button" at bounding box center [555, 197] width 5 height 5
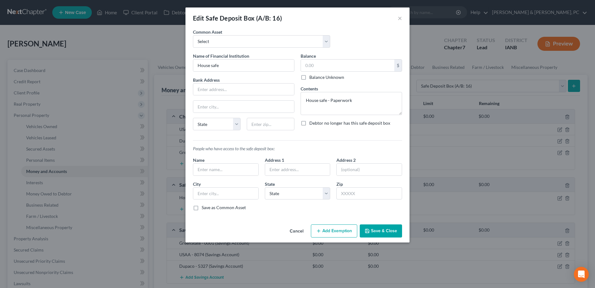
click at [337, 232] on button "Add Exemption" at bounding box center [334, 230] width 46 height 13
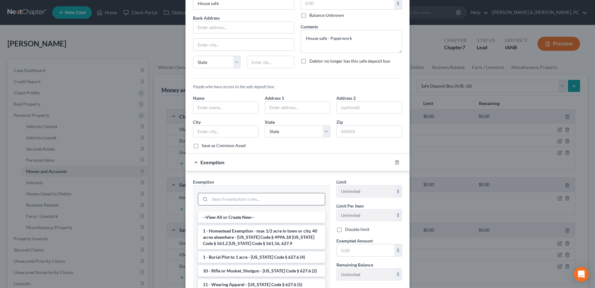
scroll to position [62, 0]
click at [242, 200] on input "search" at bounding box center [267, 199] width 115 height 12
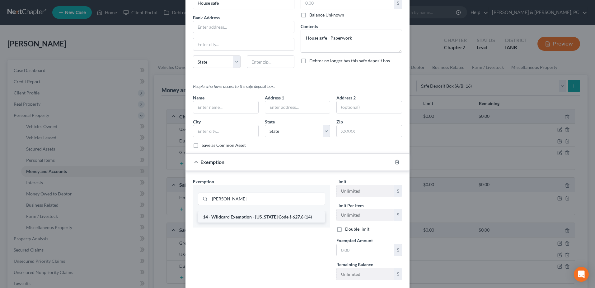
click at [258, 215] on li "14 - Wildcard Exemption - [US_STATE] Code § 627.6 (14)" at bounding box center [261, 216] width 127 height 11
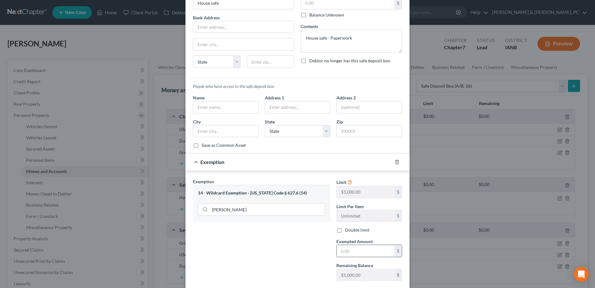
click at [344, 247] on input "text" at bounding box center [366, 251] width 58 height 12
click at [292, 246] on div "Exemption Set must be selected for CA. Exemption * 14 - Wildcard Exemption - [U…" at bounding box center [261, 232] width 143 height 108
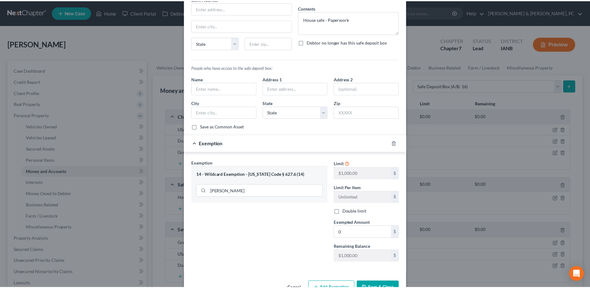
scroll to position [100, 0]
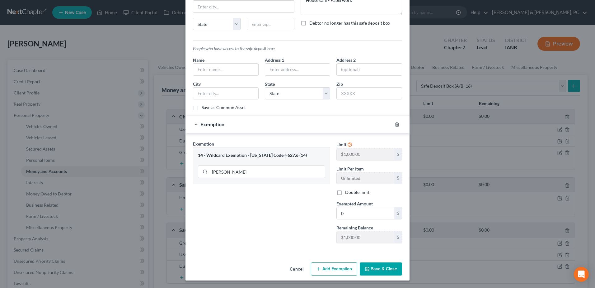
click at [378, 270] on button "Save & Close" at bounding box center [381, 268] width 42 height 13
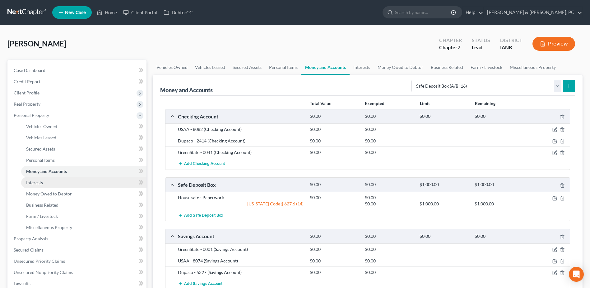
click at [105, 186] on link "Interests" at bounding box center [83, 182] width 125 height 11
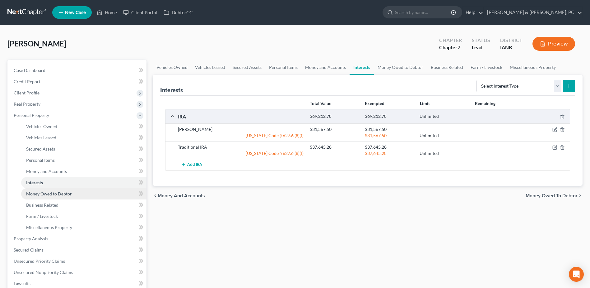
click at [99, 193] on link "Money Owed to Debtor" at bounding box center [83, 193] width 125 height 11
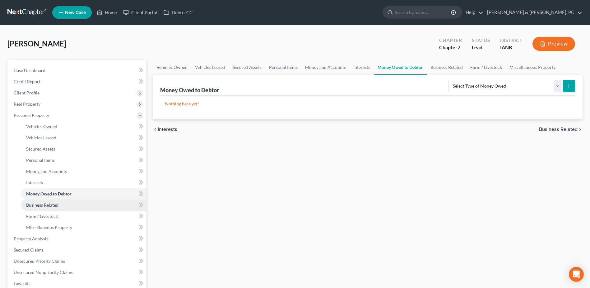
click at [88, 204] on link "Business Related" at bounding box center [83, 204] width 125 height 11
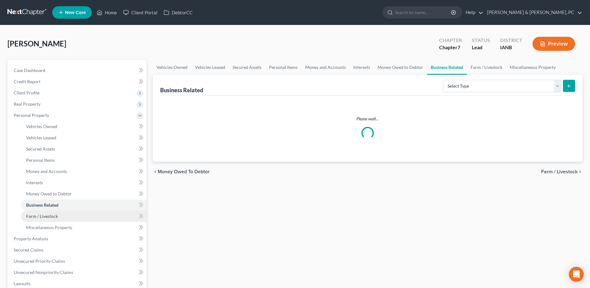
click at [79, 215] on link "Farm / Livestock" at bounding box center [83, 215] width 125 height 11
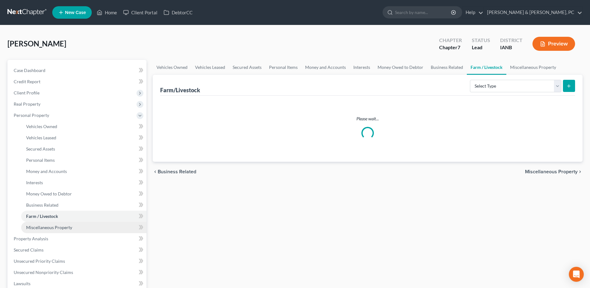
click at [73, 225] on link "Miscellaneous Property" at bounding box center [83, 227] width 125 height 11
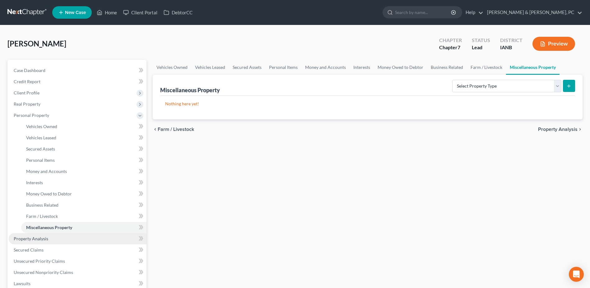
click at [61, 238] on link "Property Analysis" at bounding box center [78, 238] width 138 height 11
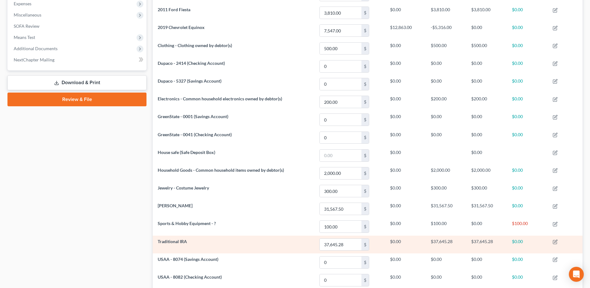
scroll to position [26, 0]
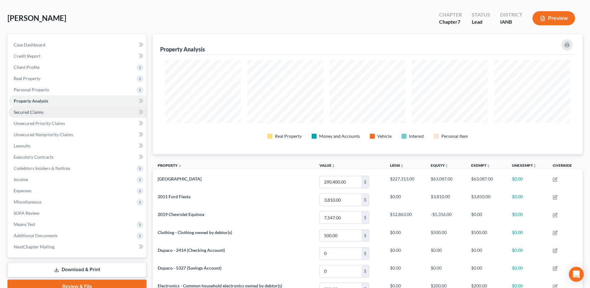
click at [87, 113] on link "Secured Claims" at bounding box center [78, 111] width 138 height 11
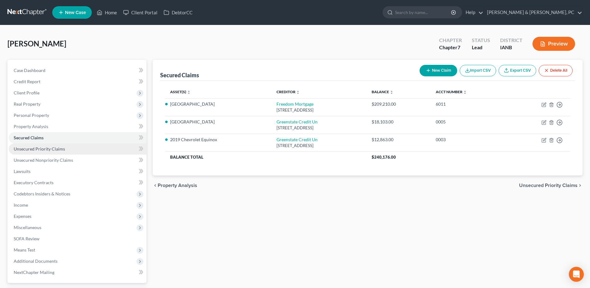
click at [81, 149] on link "Unsecured Priority Claims" at bounding box center [78, 148] width 138 height 11
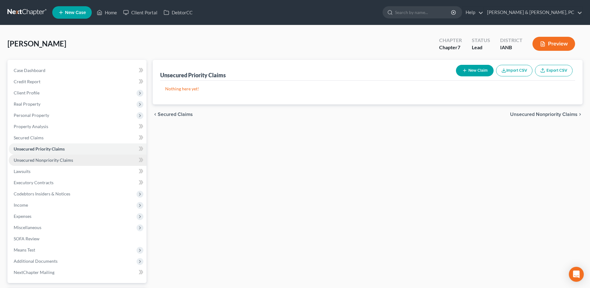
click at [75, 156] on link "Unsecured Nonpriority Claims" at bounding box center [78, 159] width 138 height 11
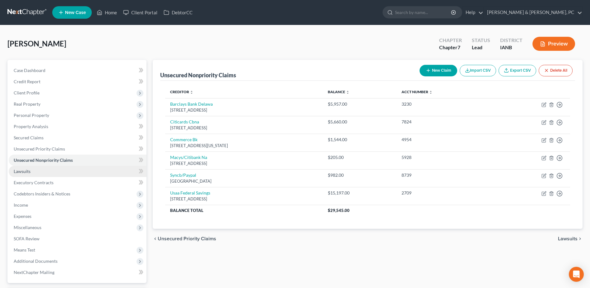
click at [72, 166] on link "Lawsuits" at bounding box center [78, 171] width 138 height 11
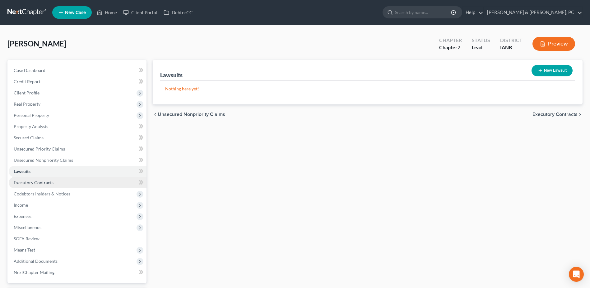
click at [62, 181] on link "Executory Contracts" at bounding box center [78, 182] width 138 height 11
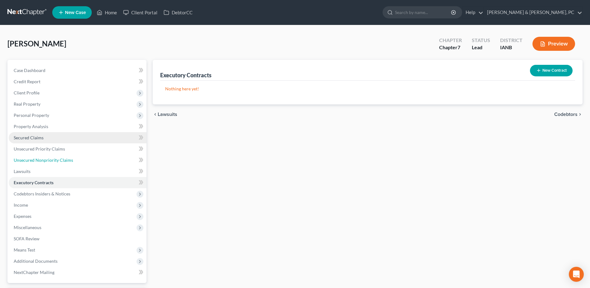
drag, startPoint x: 45, startPoint y: 158, endPoint x: 43, endPoint y: 140, distance: 18.1
click at [45, 158] on span "Unsecured Nonpriority Claims" at bounding box center [43, 159] width 59 height 5
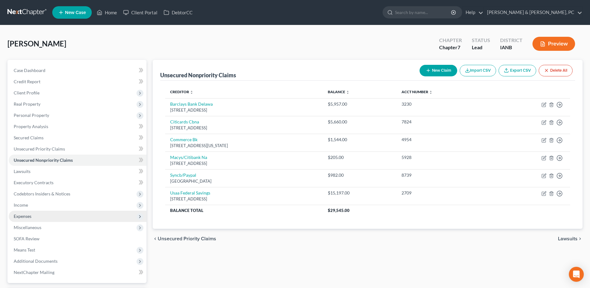
drag, startPoint x: 48, startPoint y: 206, endPoint x: 45, endPoint y: 217, distance: 11.0
click at [48, 206] on span "Income" at bounding box center [78, 204] width 138 height 11
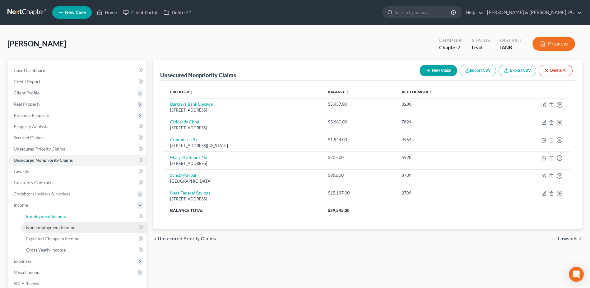
drag, startPoint x: 45, startPoint y: 217, endPoint x: 43, endPoint y: 228, distance: 11.7
click at [45, 217] on span "Employment Income" at bounding box center [46, 215] width 40 height 5
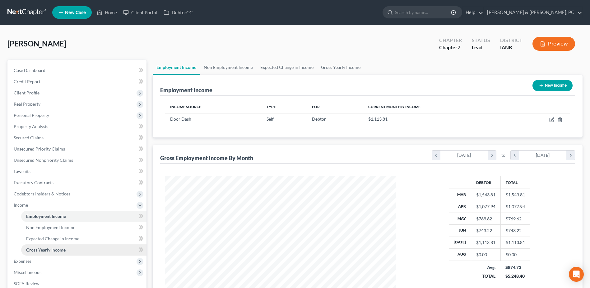
drag, startPoint x: 40, startPoint y: 248, endPoint x: 124, endPoint y: 214, distance: 90.6
click at [40, 248] on span "Gross Yearly Income" at bounding box center [46, 249] width 40 height 5
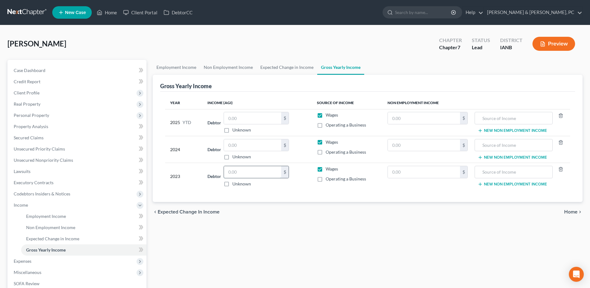
click at [267, 170] on input "text" at bounding box center [252, 172] width 57 height 12
click at [259, 173] on input "text" at bounding box center [252, 172] width 57 height 12
click at [268, 148] on input "text" at bounding box center [252, 145] width 57 height 12
click at [237, 146] on input "text" at bounding box center [252, 145] width 57 height 12
click at [240, 120] on input "text" at bounding box center [252, 118] width 57 height 12
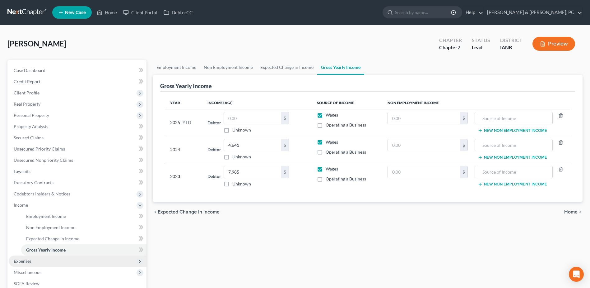
click at [48, 259] on span "Expenses" at bounding box center [78, 260] width 138 height 11
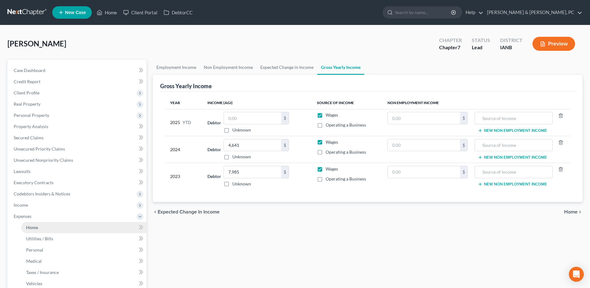
click at [52, 226] on link "Home" at bounding box center [83, 227] width 125 height 11
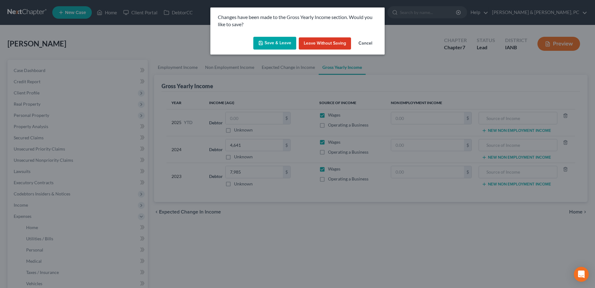
click at [271, 48] on button "Save & Leave" at bounding box center [274, 43] width 43 height 13
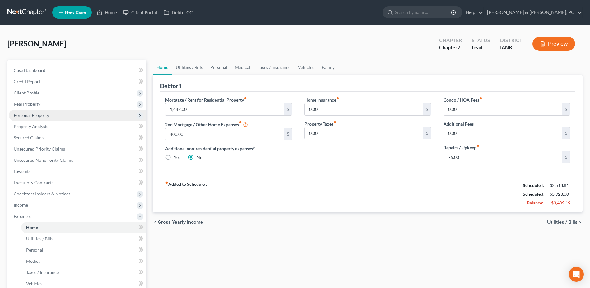
click at [50, 115] on span "Personal Property" at bounding box center [78, 115] width 138 height 11
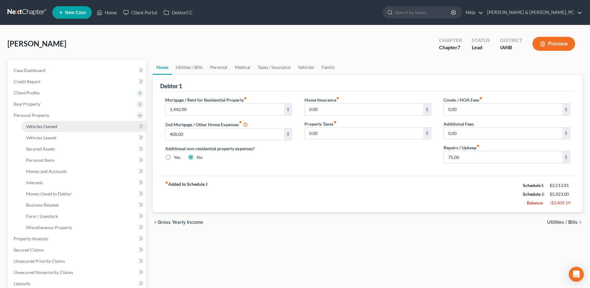
click at [53, 130] on link "Vehicles Owned" at bounding box center [83, 126] width 125 height 11
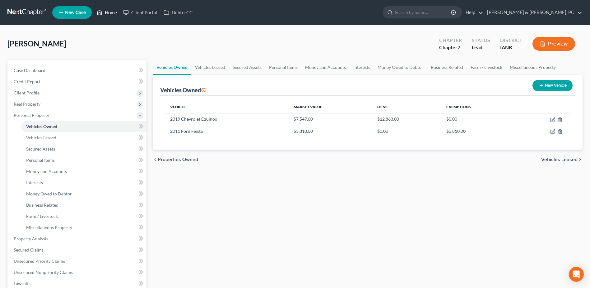
click at [106, 16] on link "Home" at bounding box center [107, 12] width 26 height 11
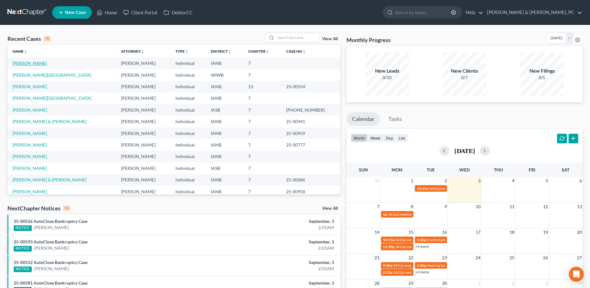
click at [27, 63] on link "[PERSON_NAME]" at bounding box center [29, 62] width 35 height 5
